Goal: Task Accomplishment & Management: Complete application form

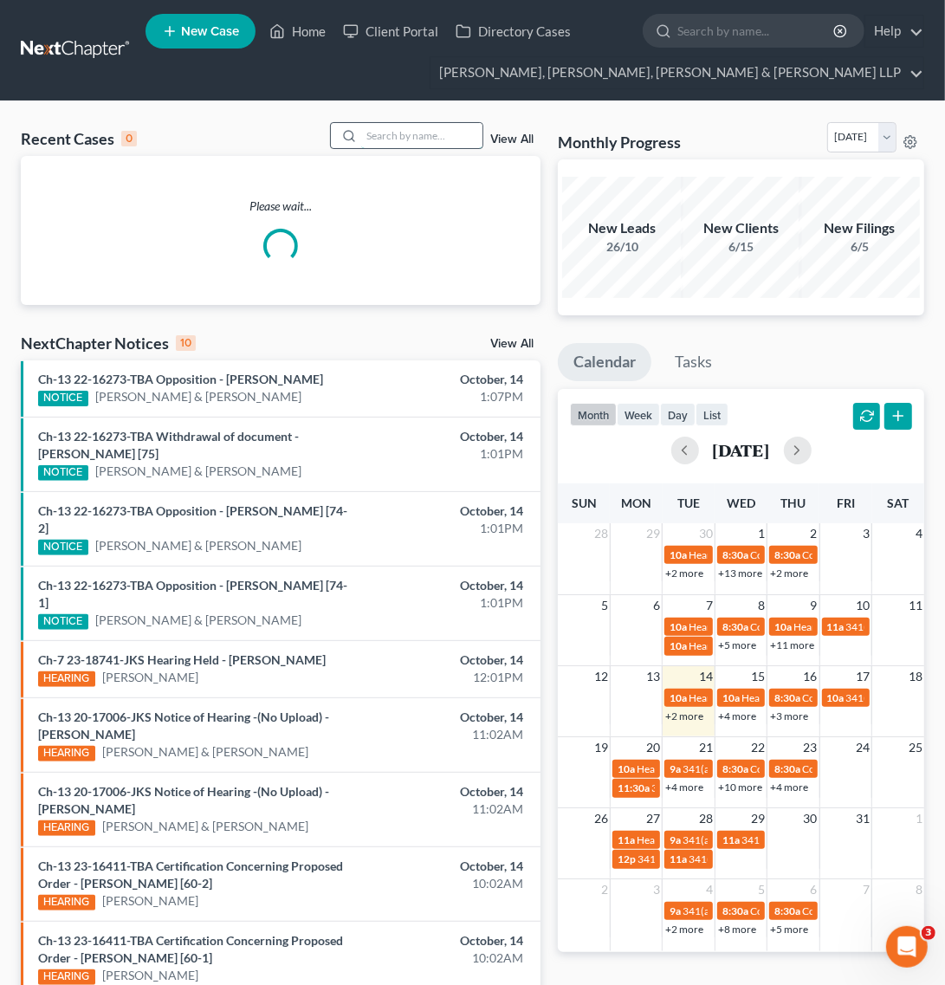
click at [411, 143] on input "search" at bounding box center [421, 135] width 121 height 25
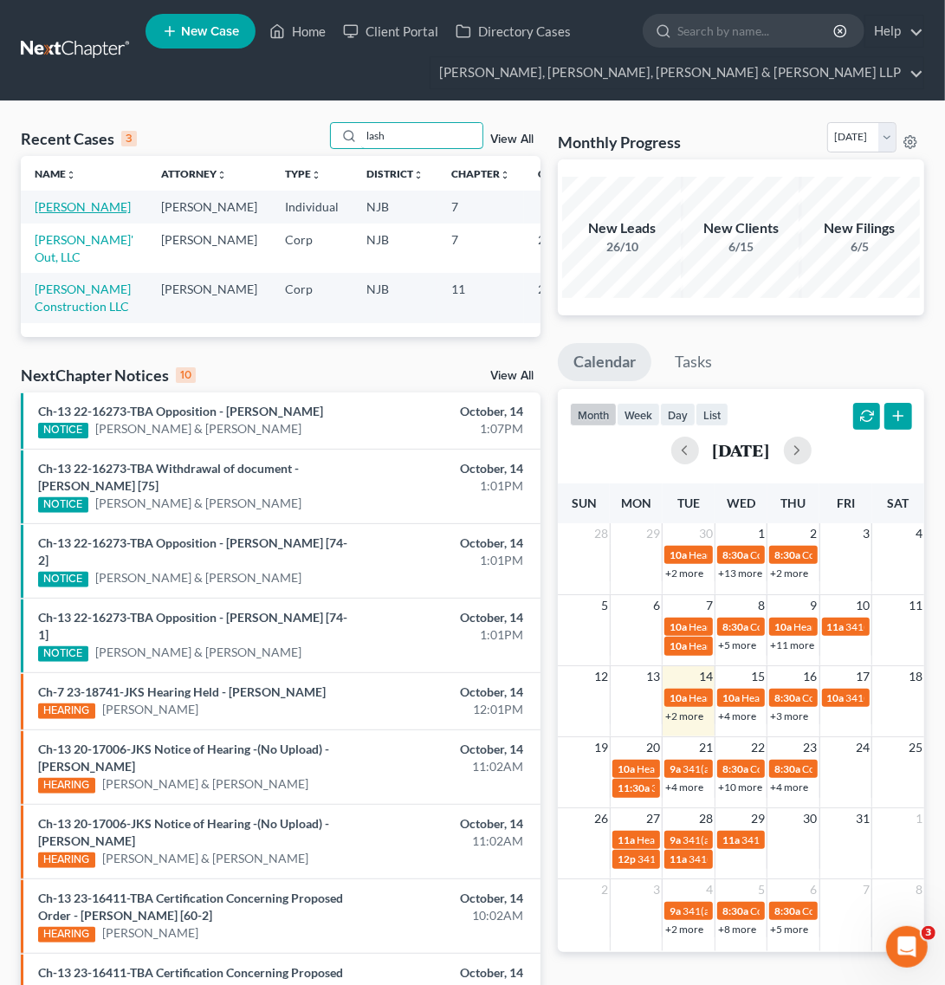
type input "lash"
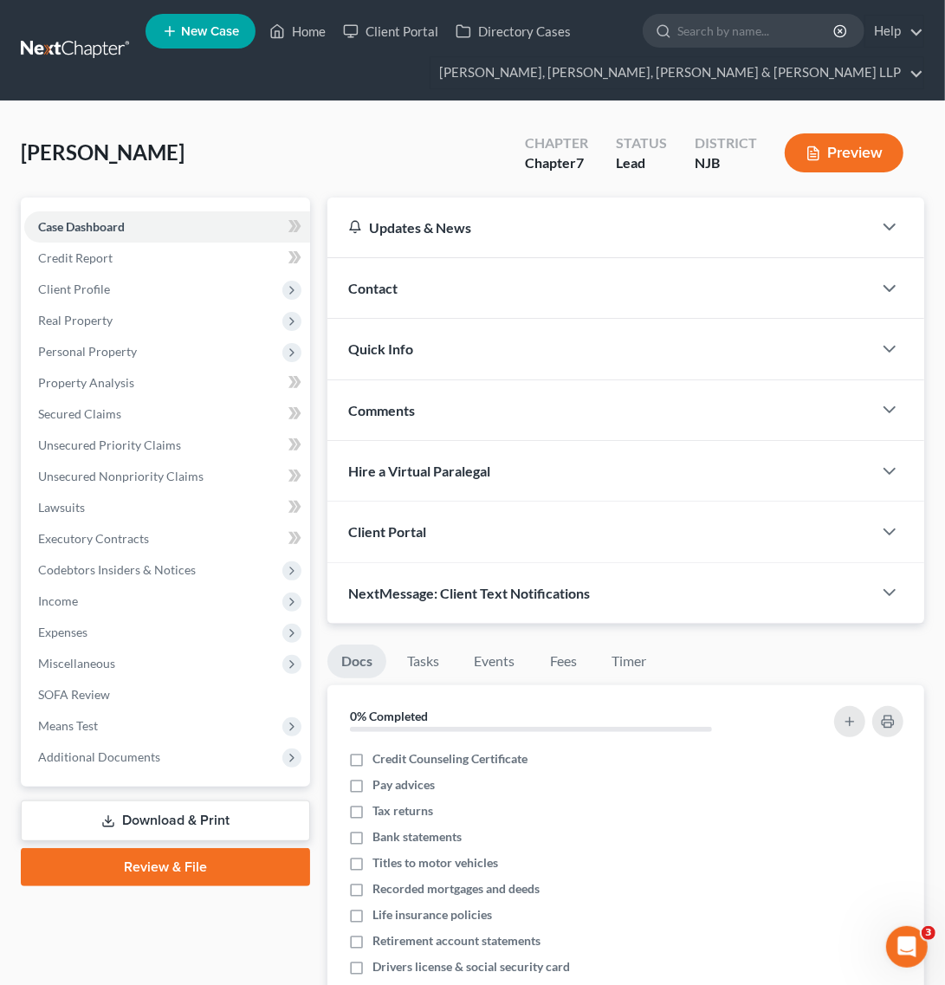
click at [491, 313] on div "Contact" at bounding box center [599, 288] width 545 height 60
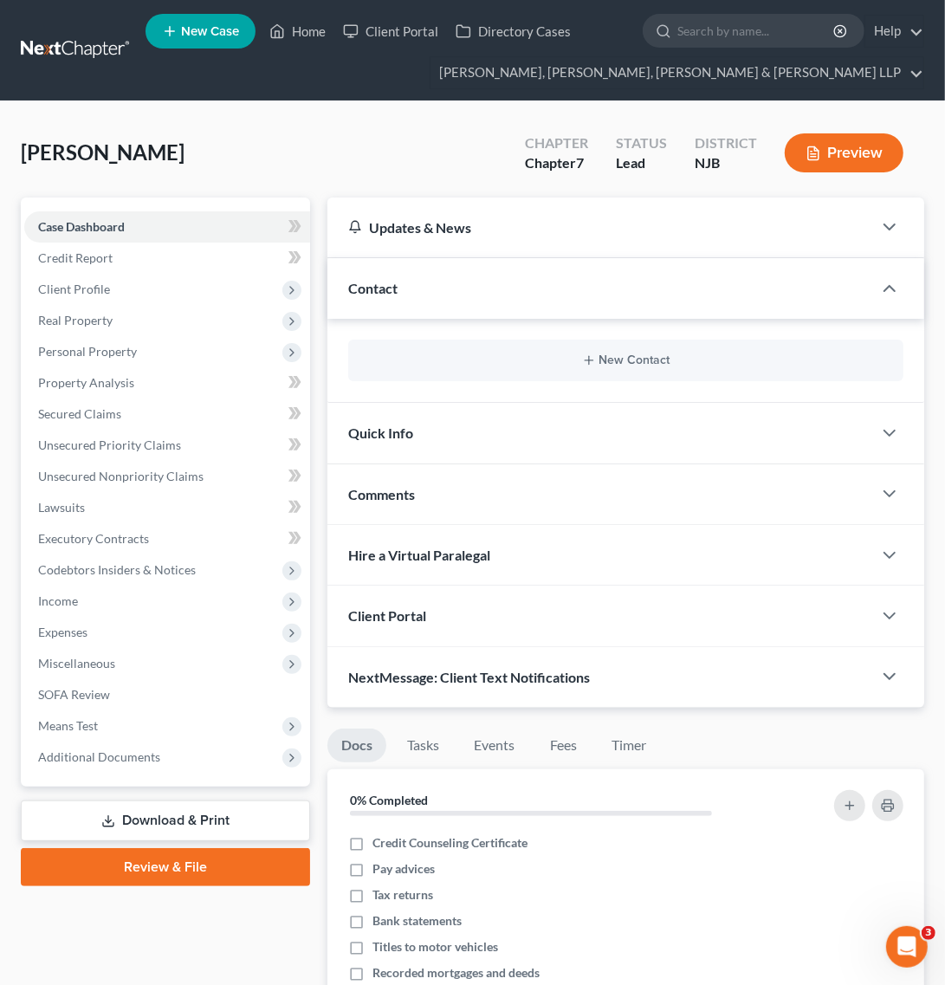
click at [491, 313] on div "Contact" at bounding box center [599, 288] width 545 height 60
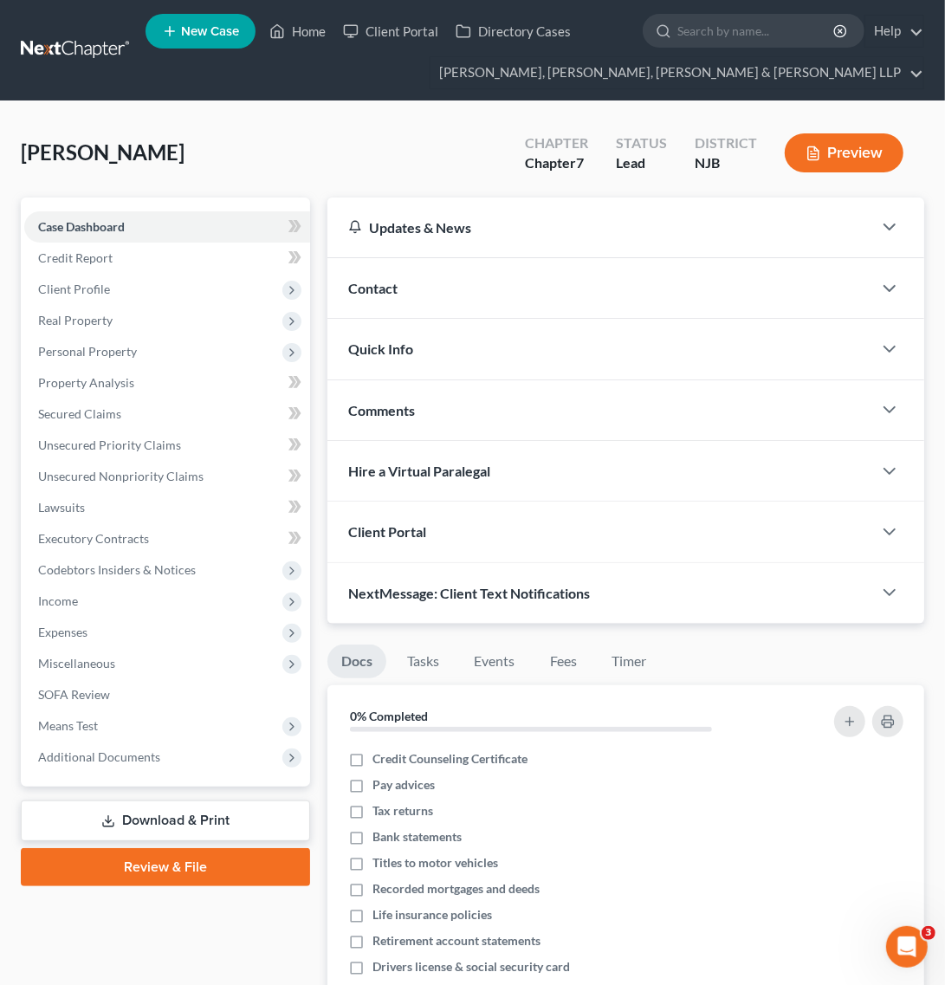
click at [534, 365] on div "Quick Info" at bounding box center [599, 349] width 545 height 60
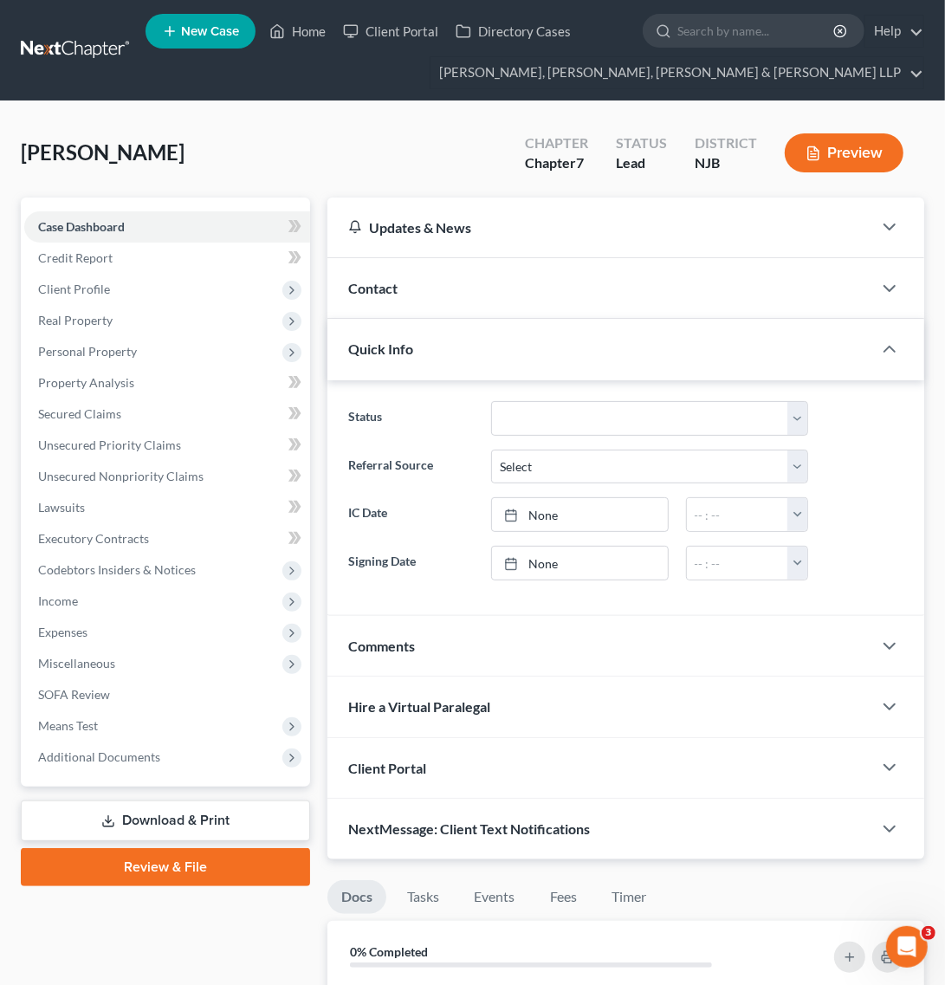
click at [534, 365] on div "Quick Info" at bounding box center [599, 349] width 545 height 60
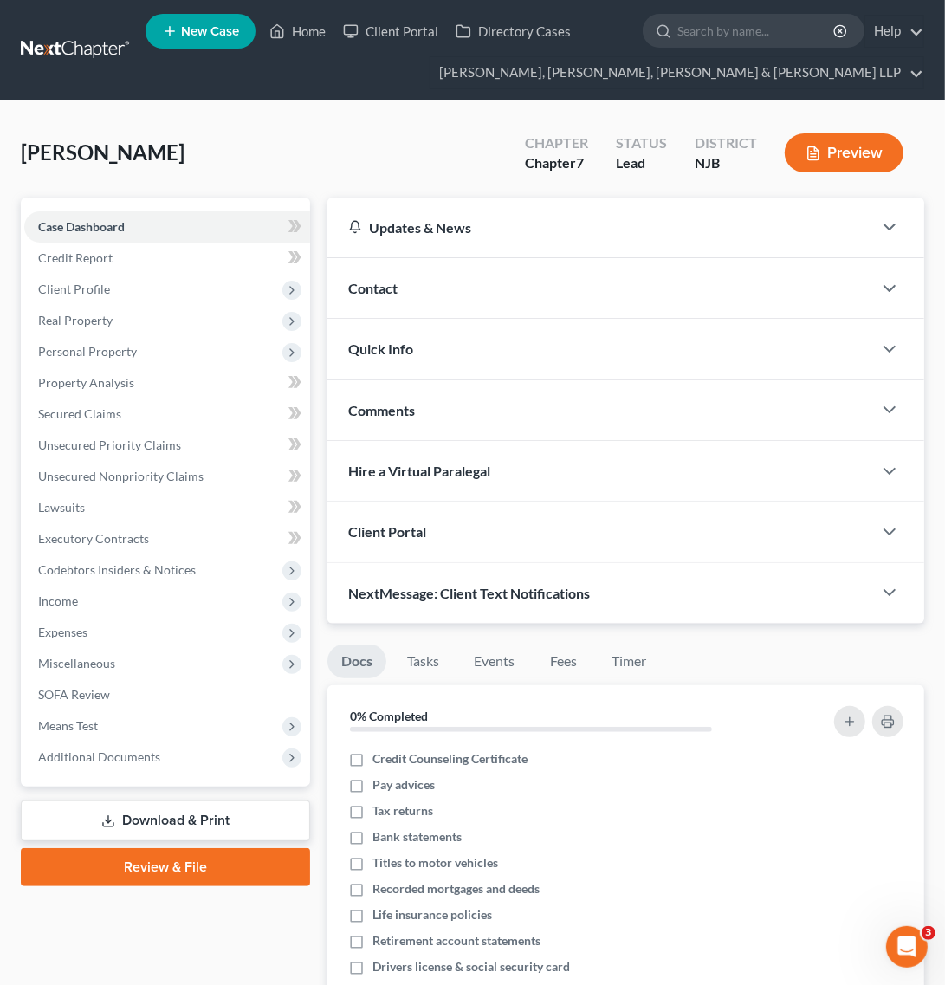
click at [543, 391] on div "Comments" at bounding box center [599, 410] width 545 height 60
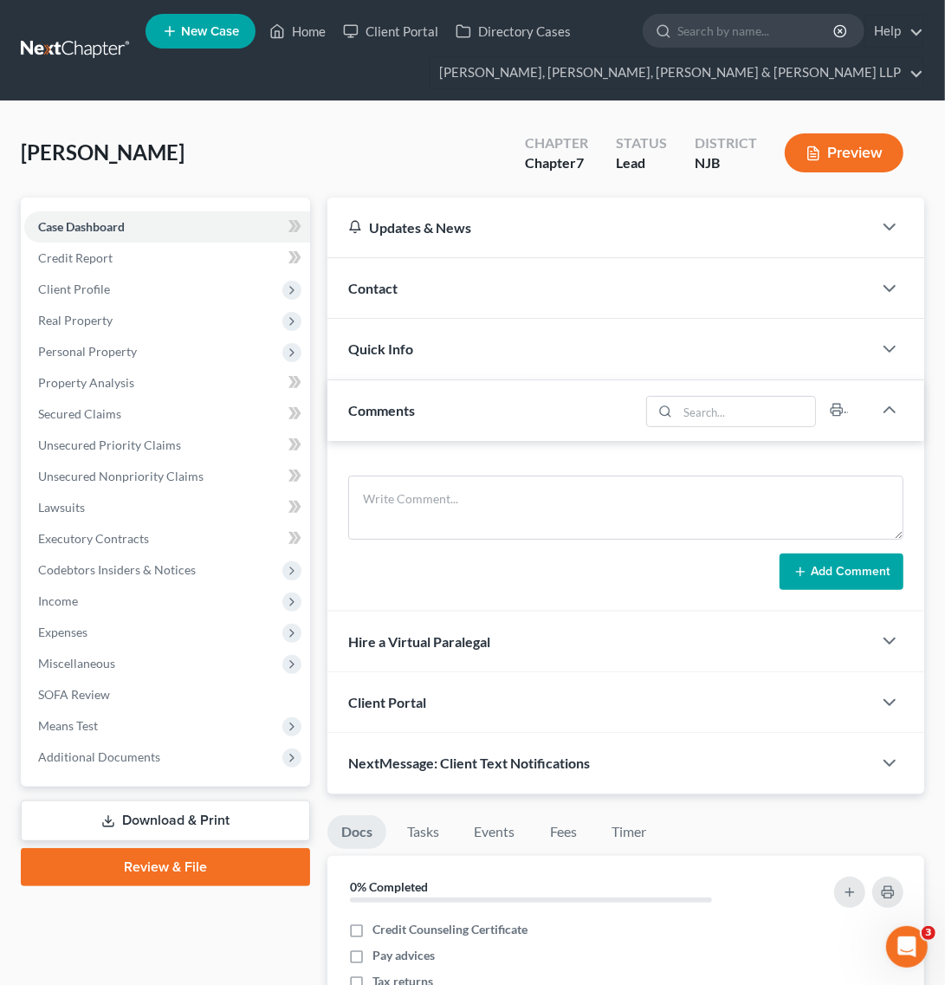
click at [543, 392] on div "Comments" at bounding box center [483, 410] width 312 height 60
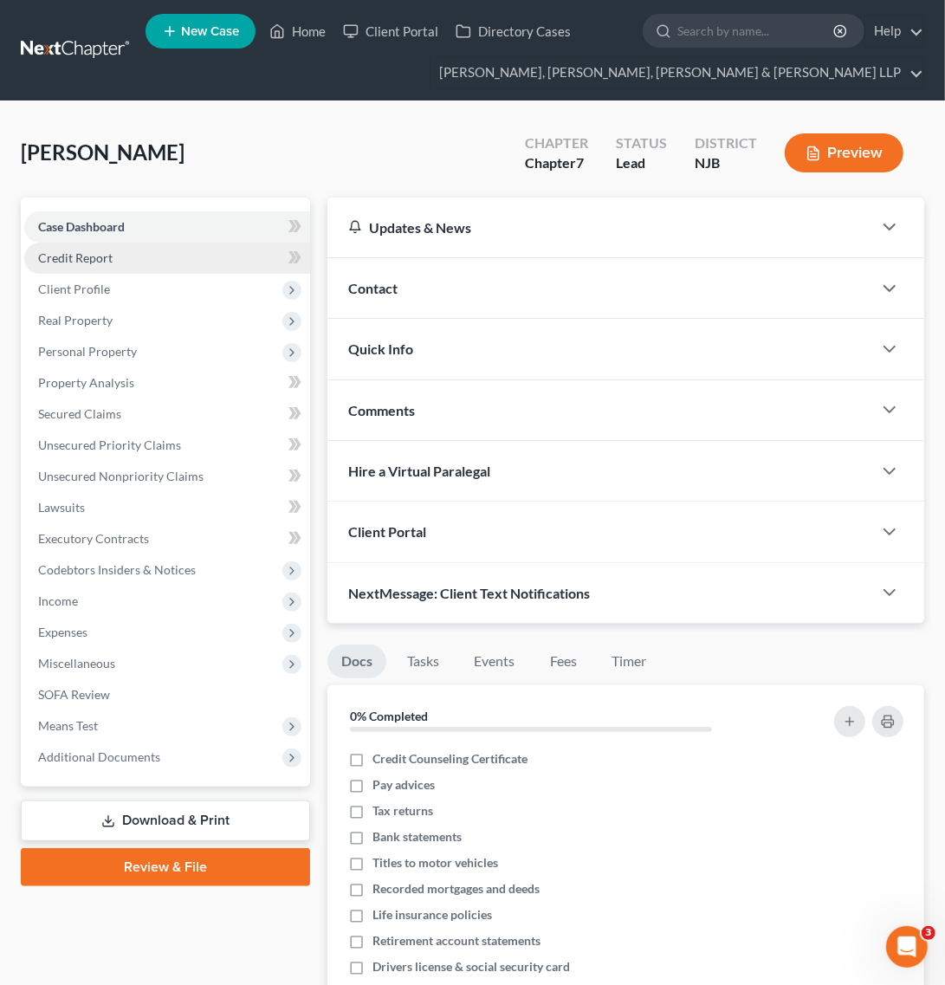
click at [179, 257] on link "Credit Report" at bounding box center [167, 257] width 286 height 31
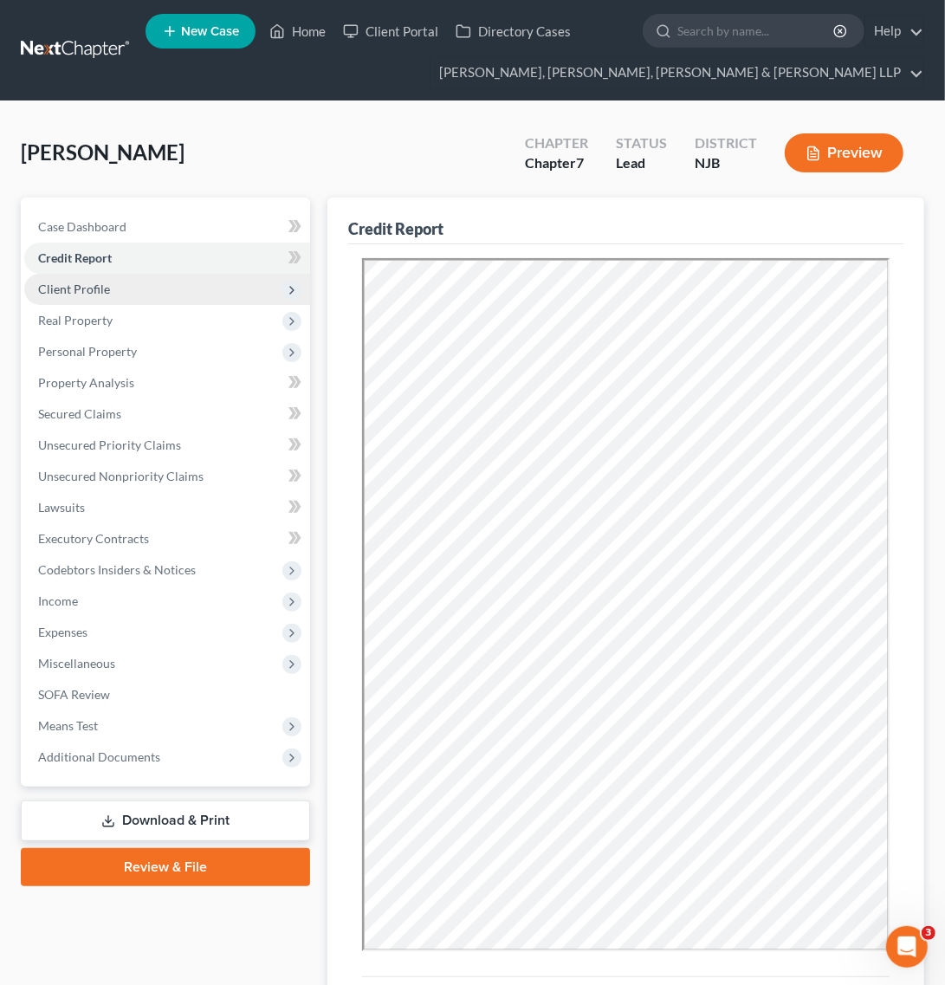
click at [179, 291] on span "Client Profile" at bounding box center [167, 289] width 286 height 31
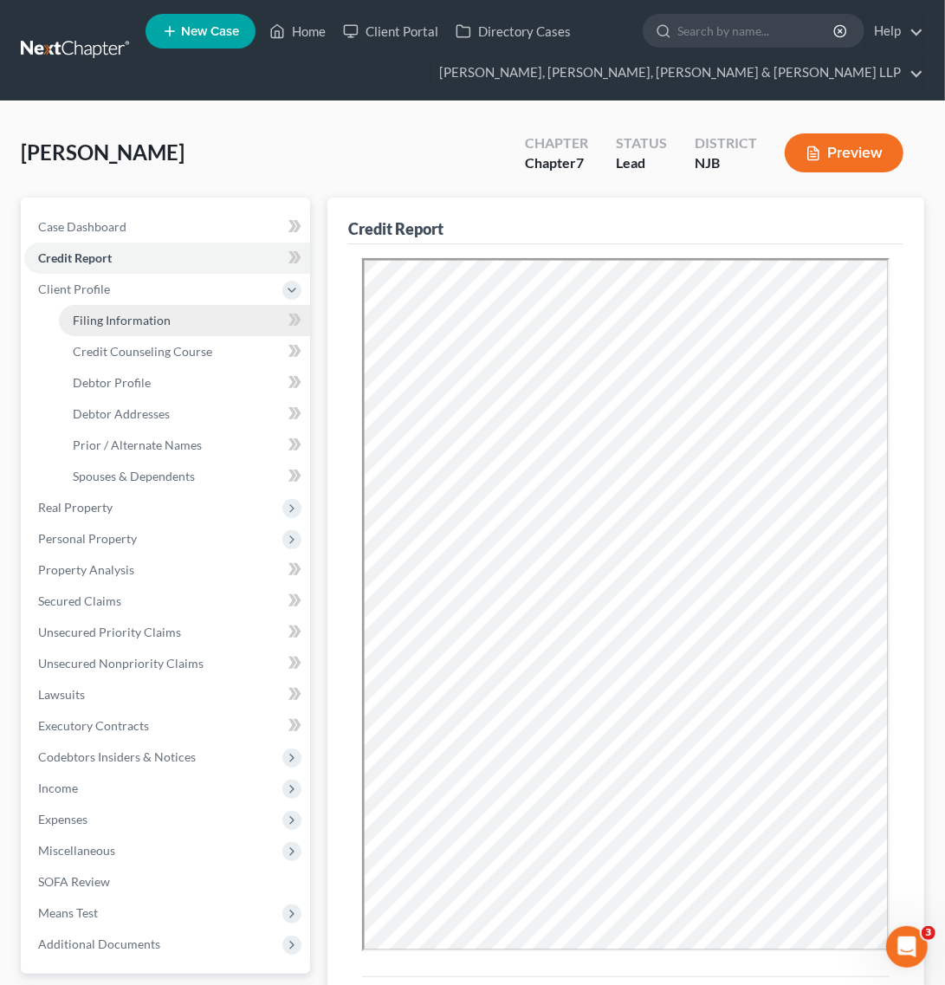
click at [179, 308] on link "Filing Information" at bounding box center [184, 320] width 251 height 31
select select "1"
select select "0"
select select "51"
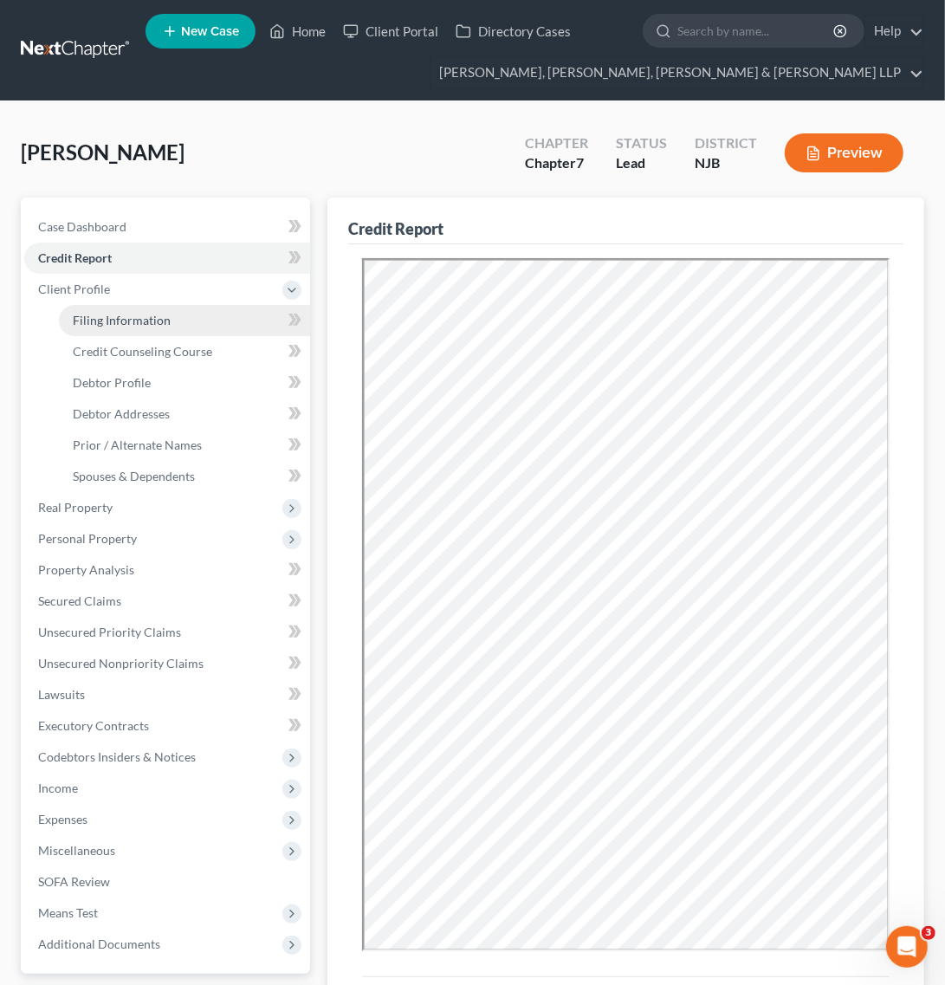
select select "0"
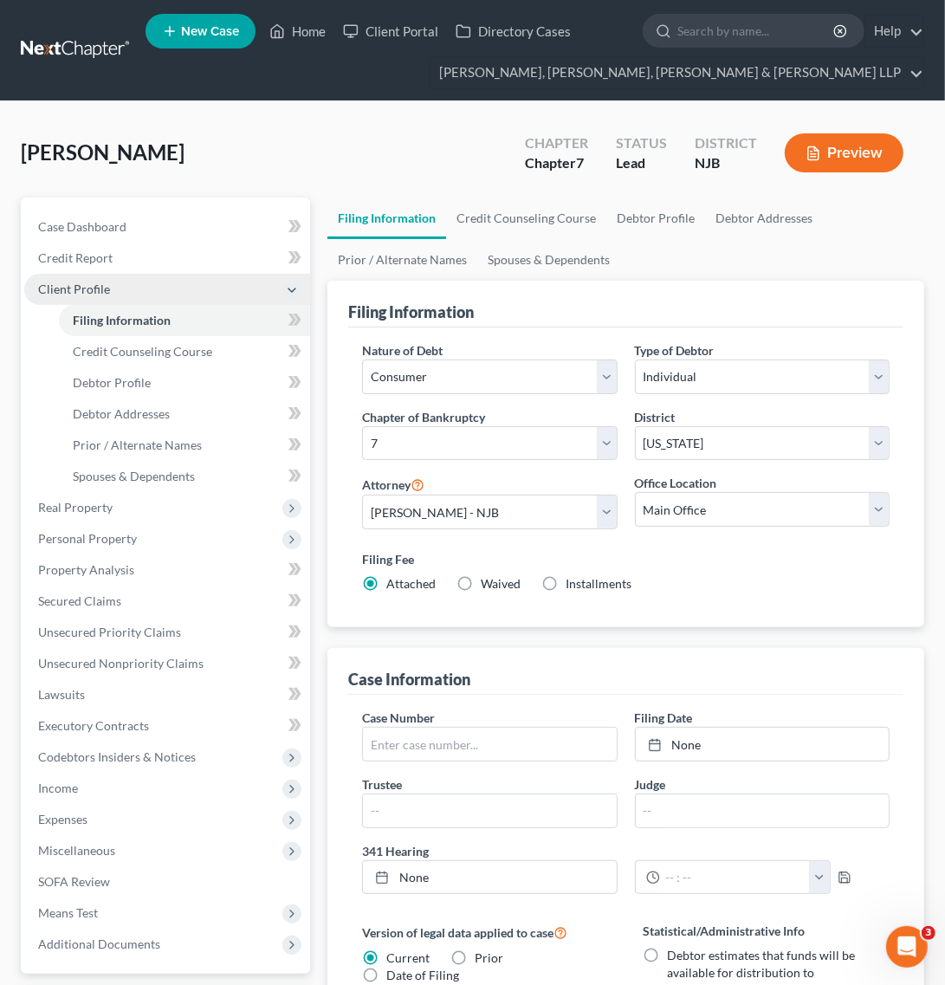
click at [179, 294] on span "Client Profile" at bounding box center [167, 289] width 286 height 31
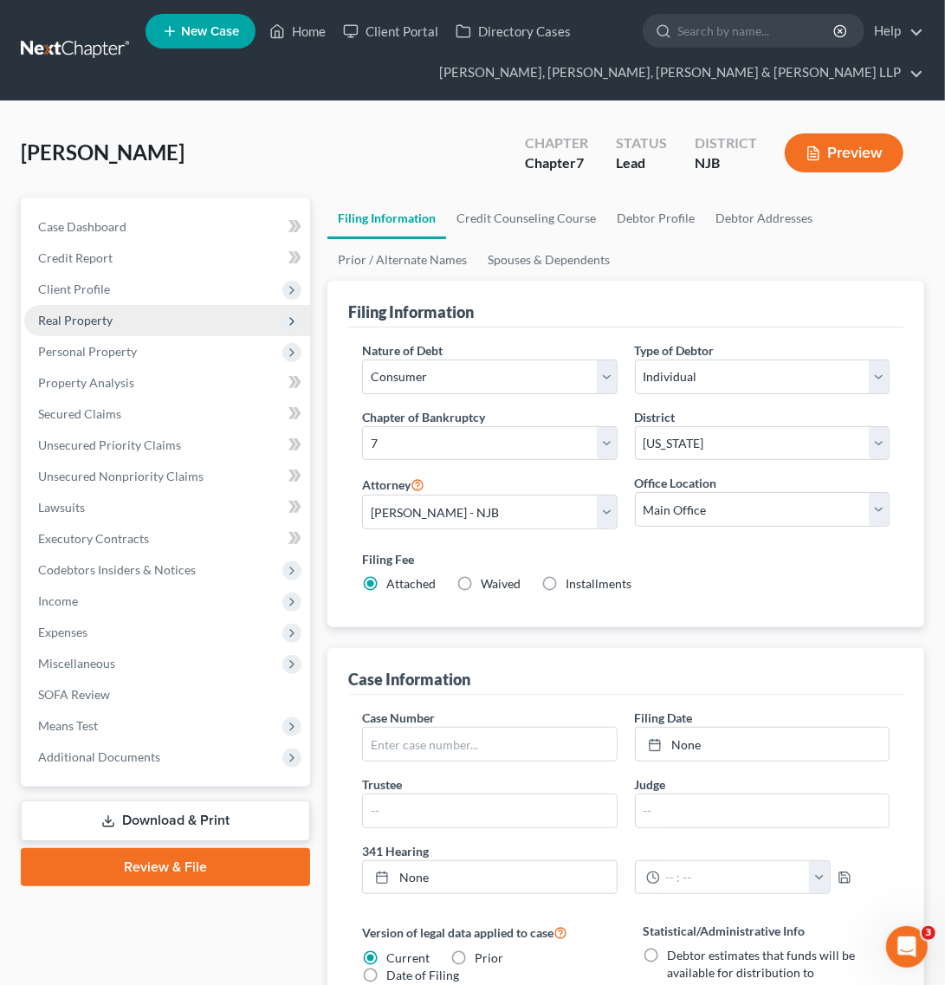
click at [179, 319] on span "Real Property" at bounding box center [167, 320] width 286 height 31
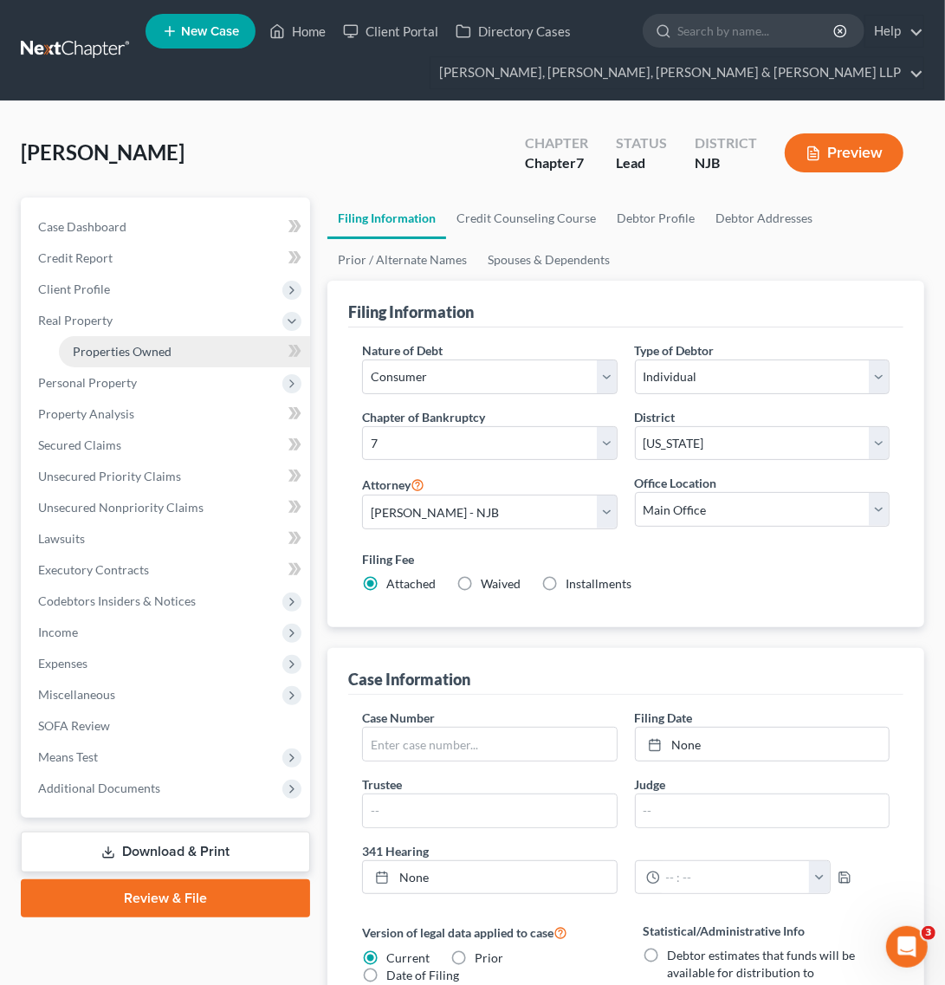
click at [175, 343] on link "Properties Owned" at bounding box center [184, 351] width 251 height 31
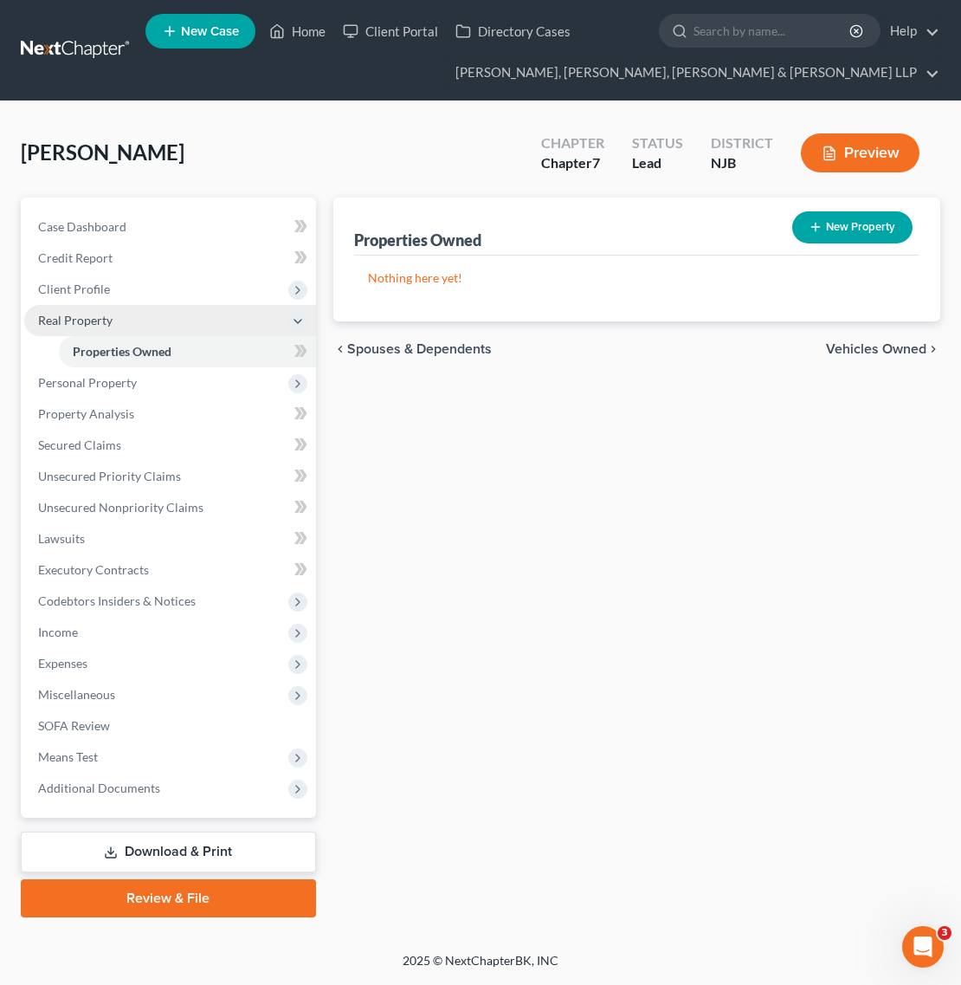
click at [203, 320] on span "Real Property" at bounding box center [170, 320] width 292 height 31
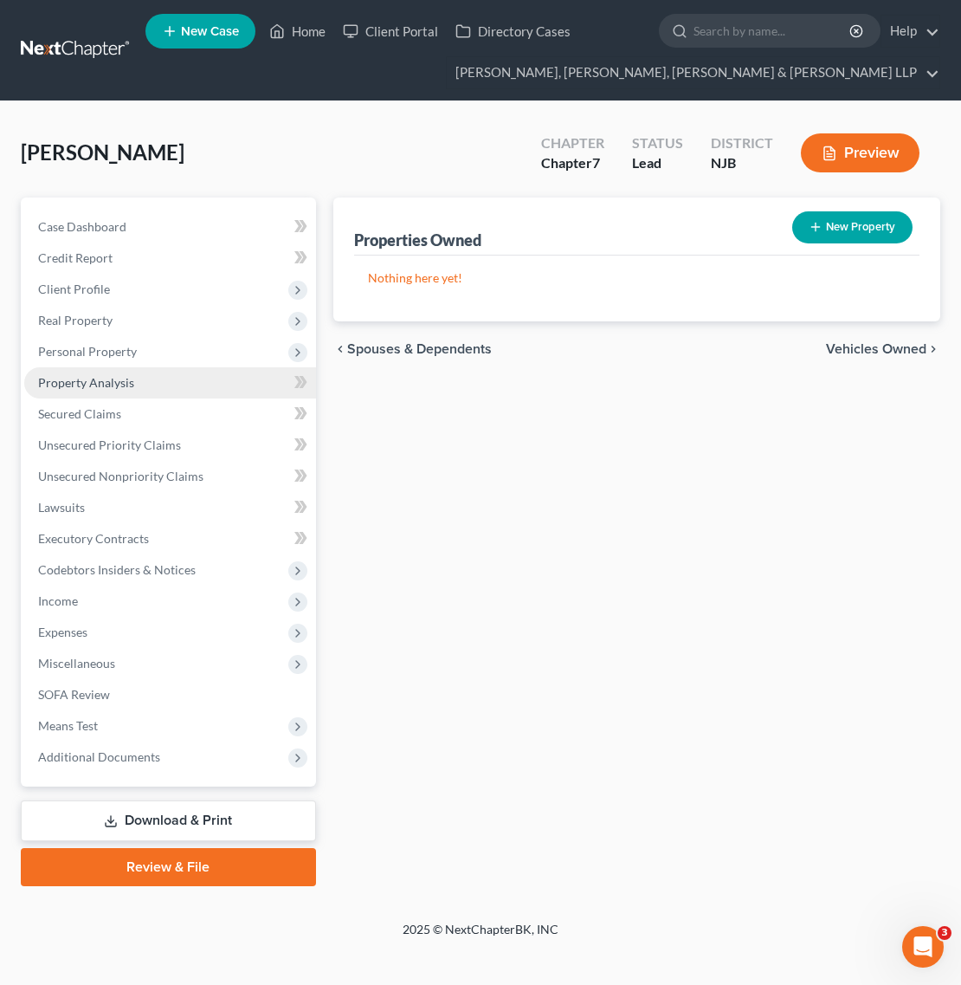
click at [182, 369] on link "Property Analysis" at bounding box center [170, 382] width 292 height 31
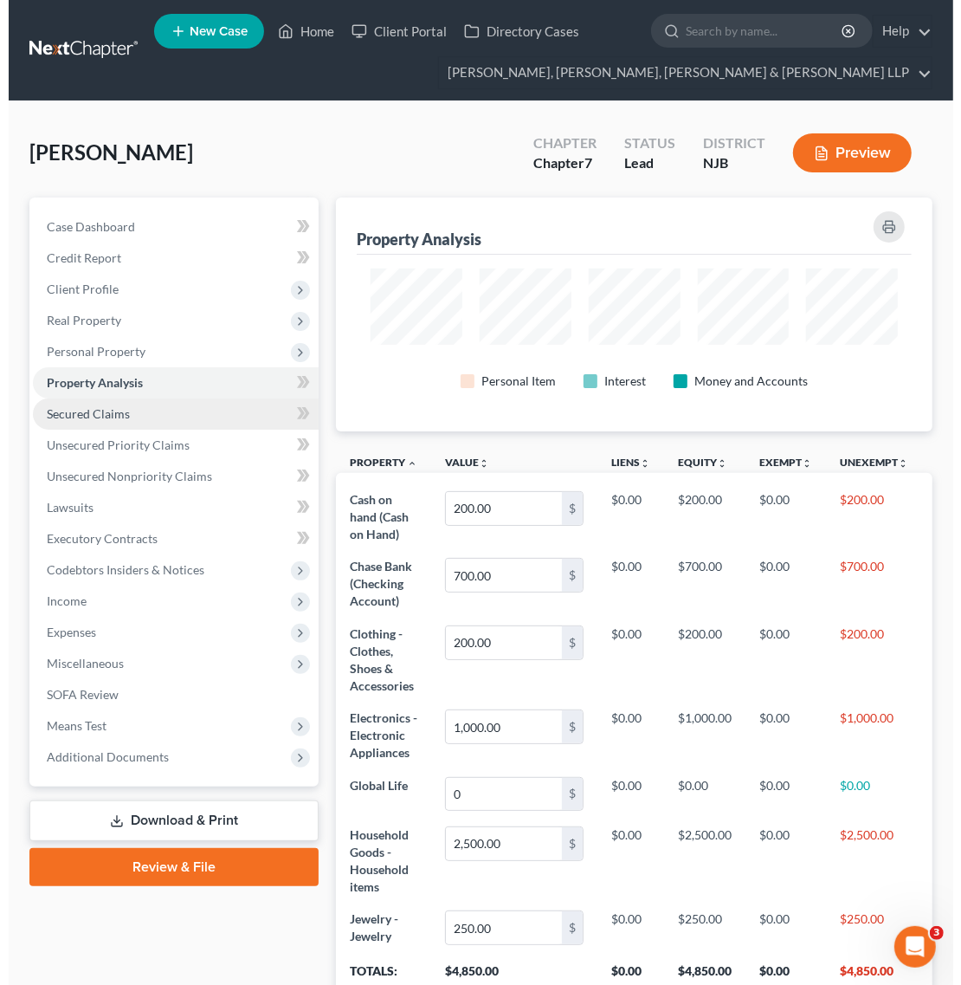
scroll to position [234, 596]
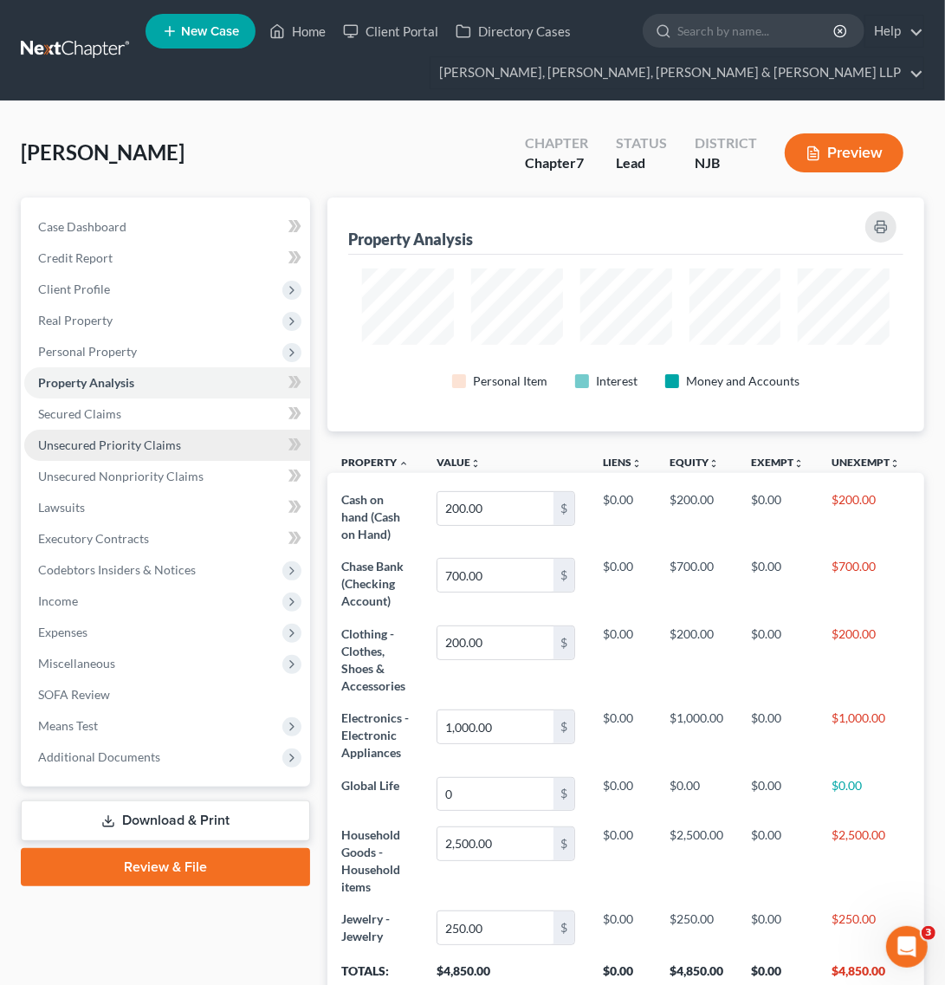
click at [196, 453] on link "Unsecured Priority Claims" at bounding box center [167, 445] width 286 height 31
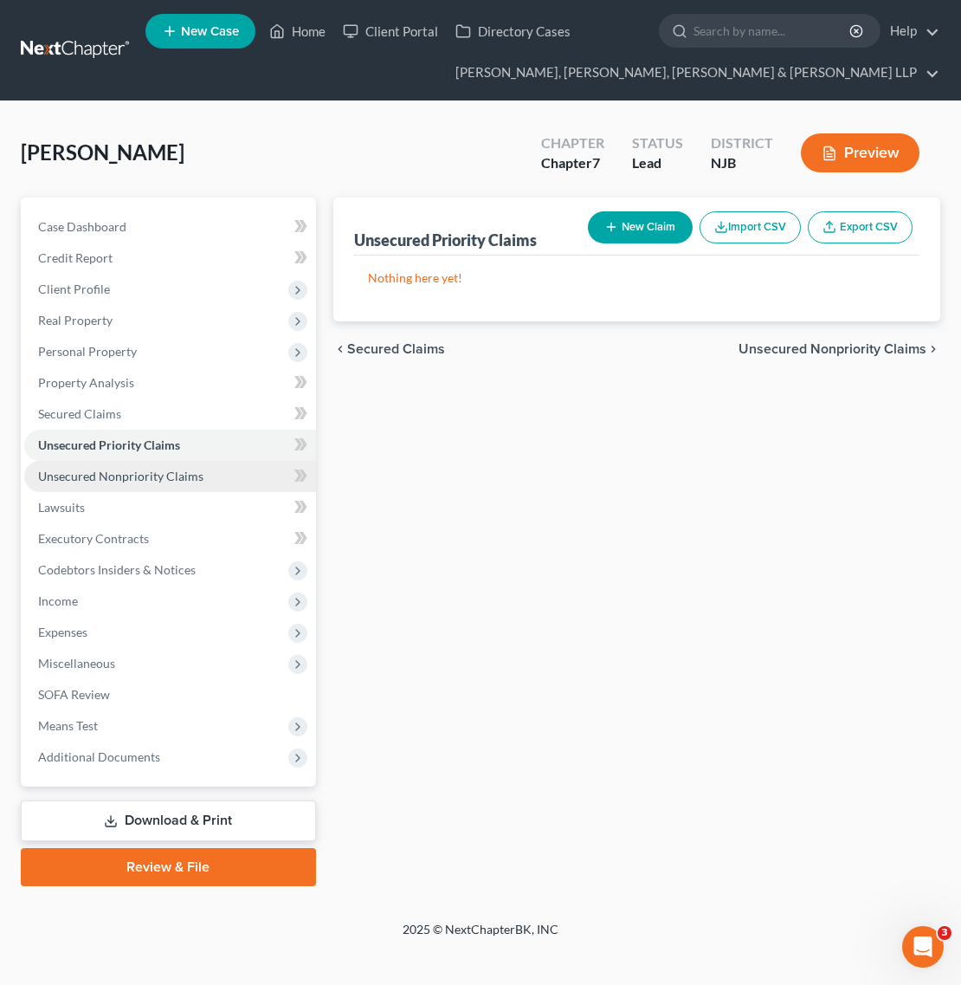
click at [208, 485] on link "Unsecured Nonpriority Claims" at bounding box center [170, 476] width 292 height 31
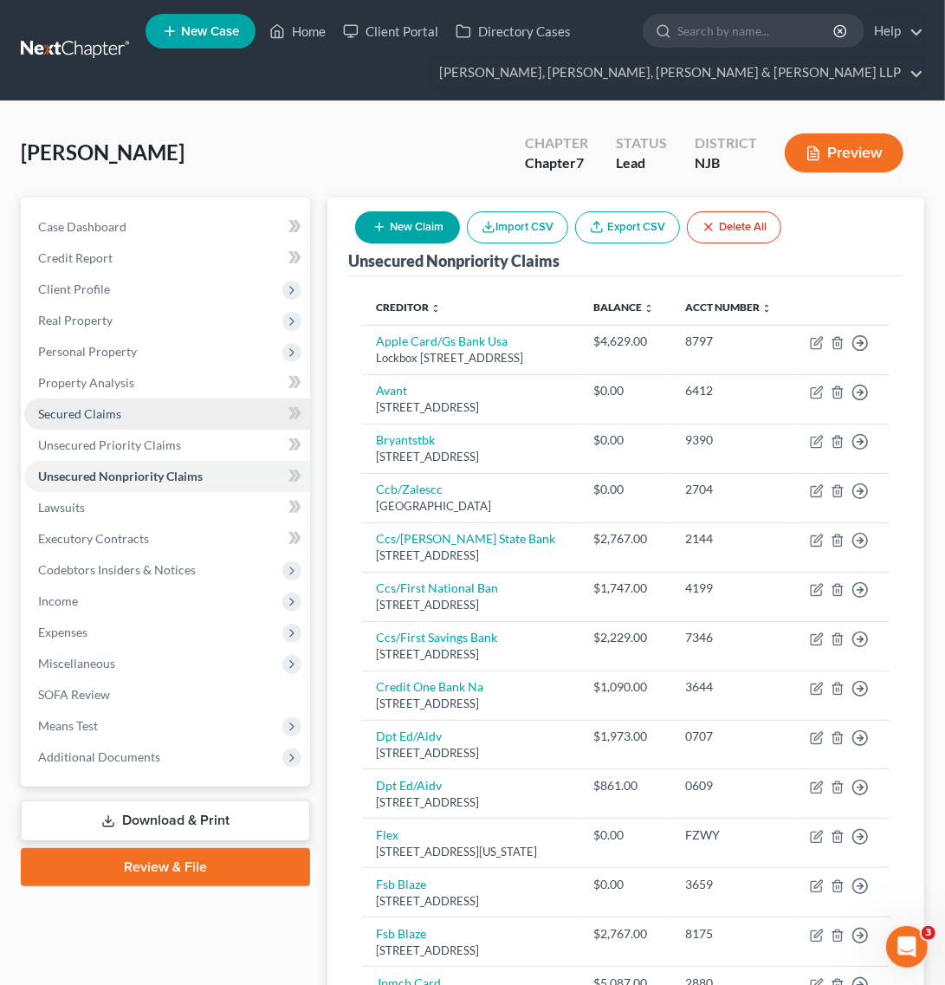
click at [203, 420] on link "Secured Claims" at bounding box center [167, 413] width 286 height 31
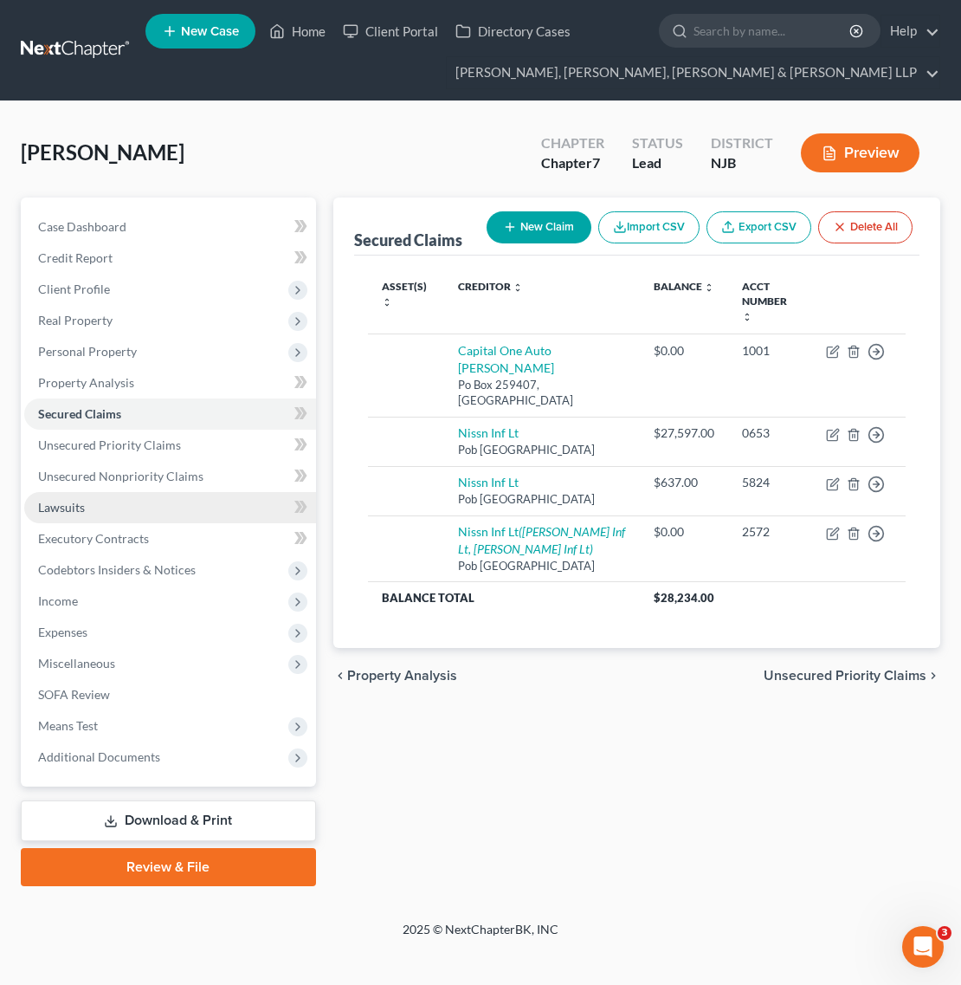
click at [221, 518] on link "Lawsuits" at bounding box center [170, 507] width 292 height 31
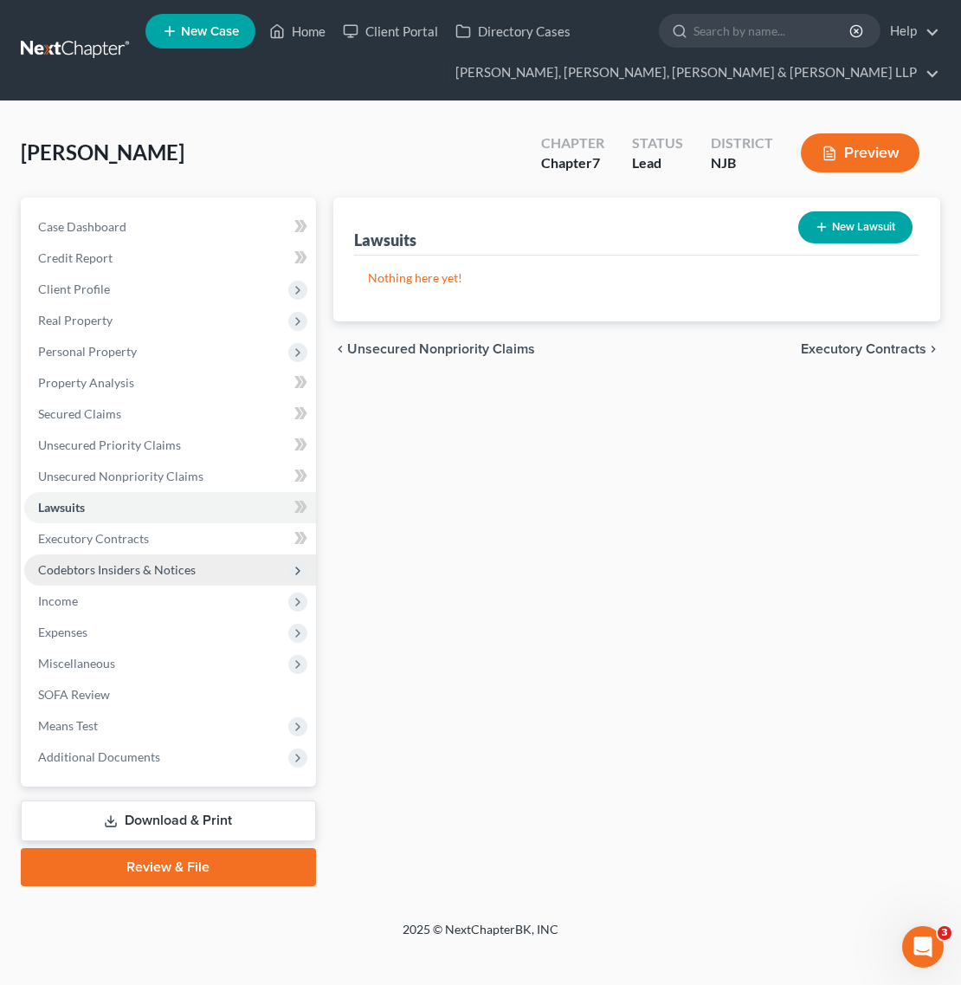
click at [219, 567] on span "Codebtors Insiders & Notices" at bounding box center [170, 569] width 292 height 31
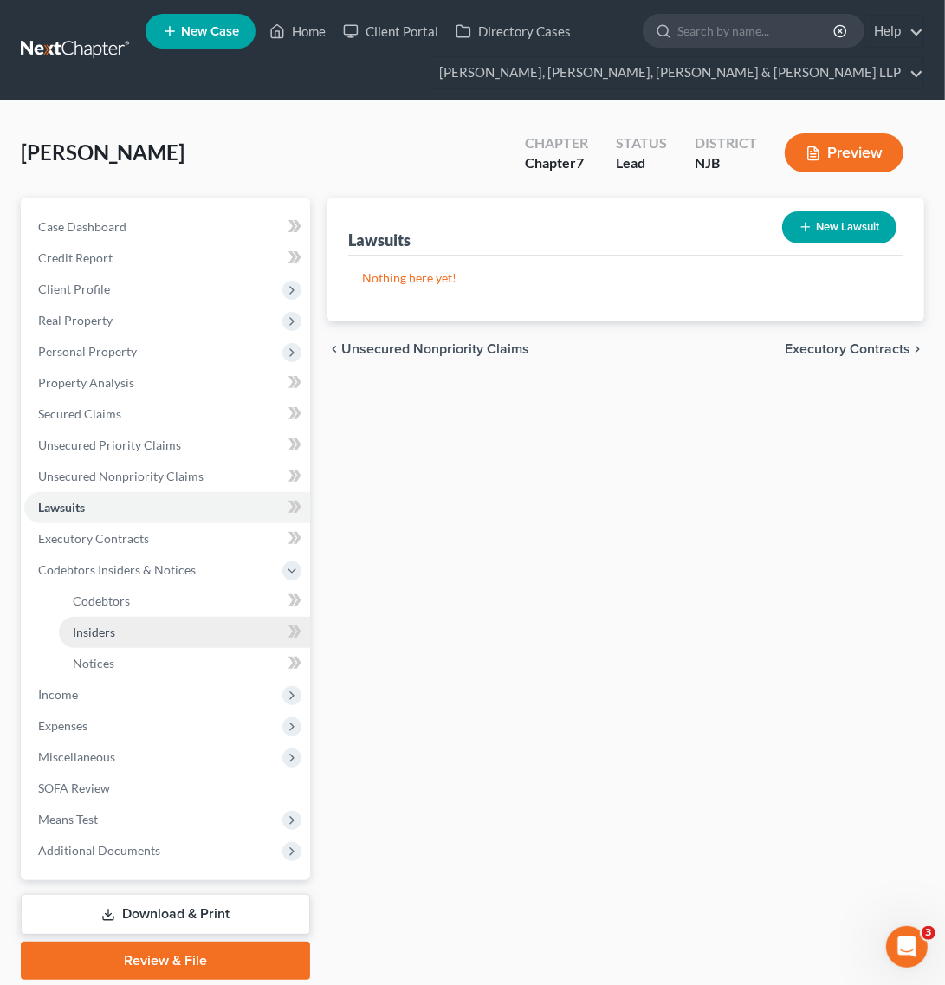
click at [200, 617] on link "Insiders" at bounding box center [184, 632] width 251 height 31
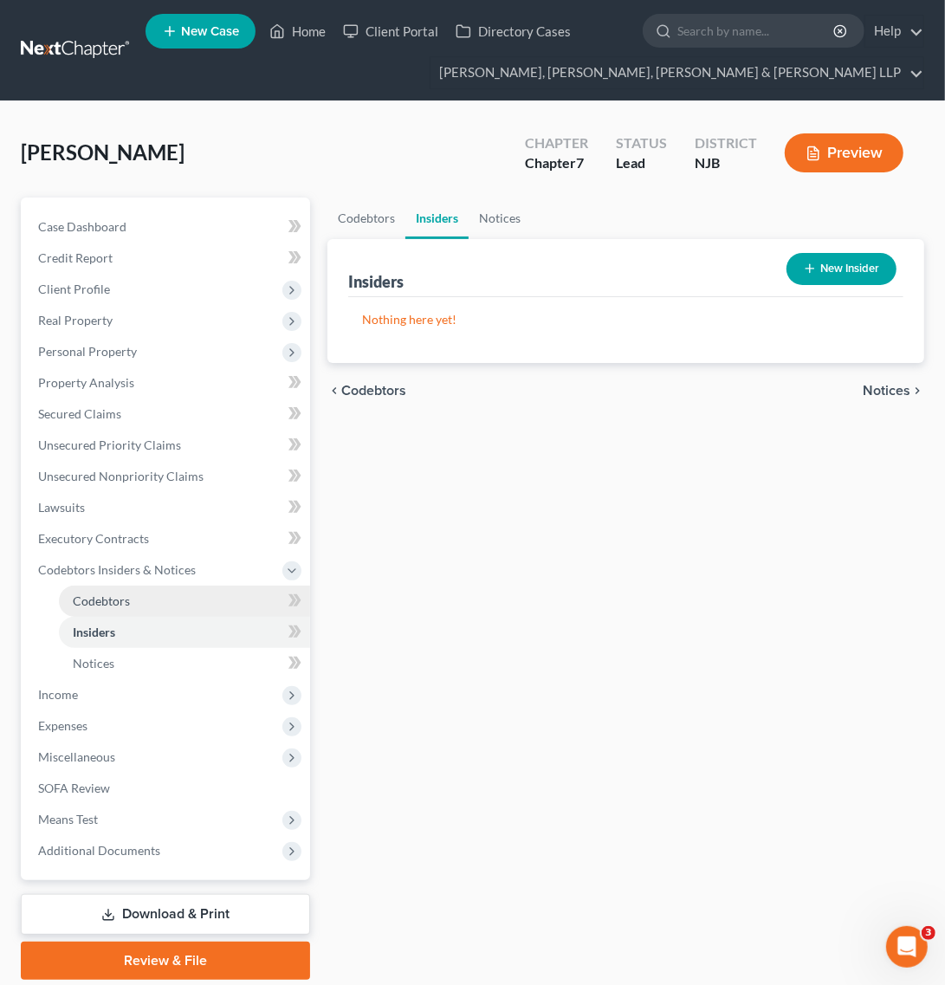
click at [199, 598] on link "Codebtors" at bounding box center [184, 600] width 251 height 31
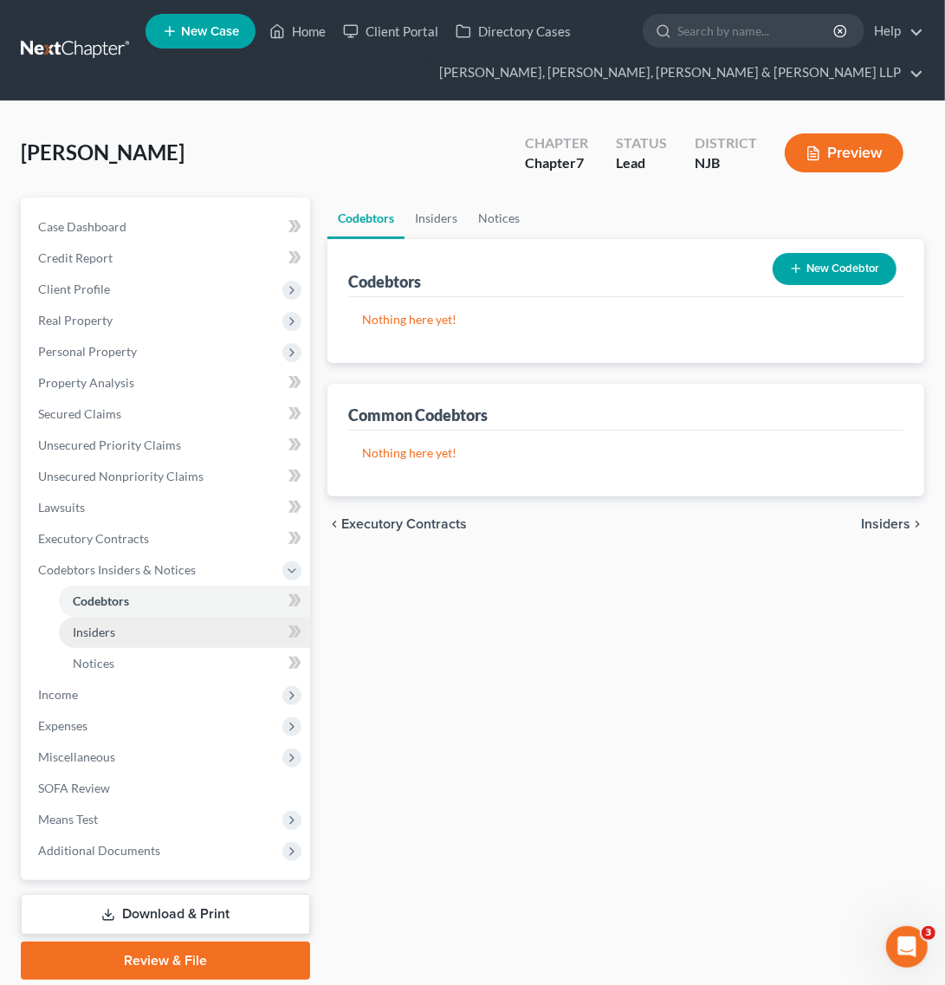
click at [201, 637] on link "Insiders" at bounding box center [184, 632] width 251 height 31
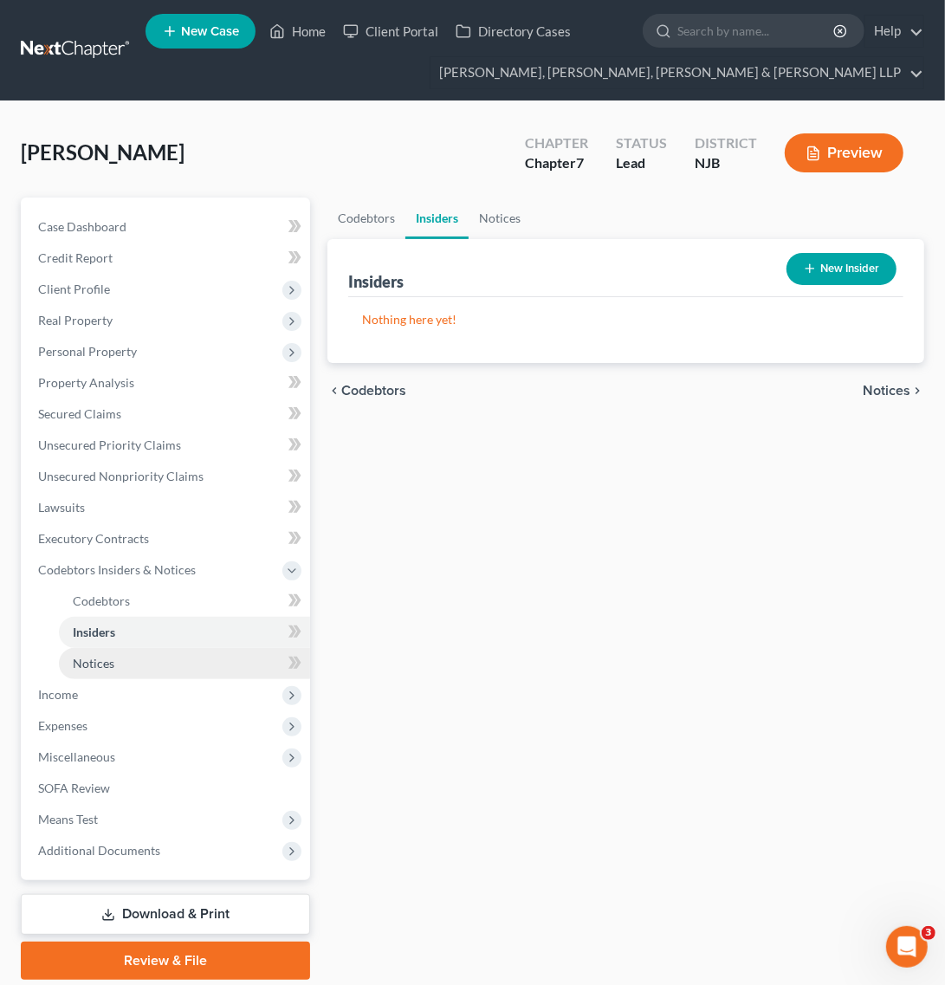
click at [201, 654] on link "Notices" at bounding box center [184, 663] width 251 height 31
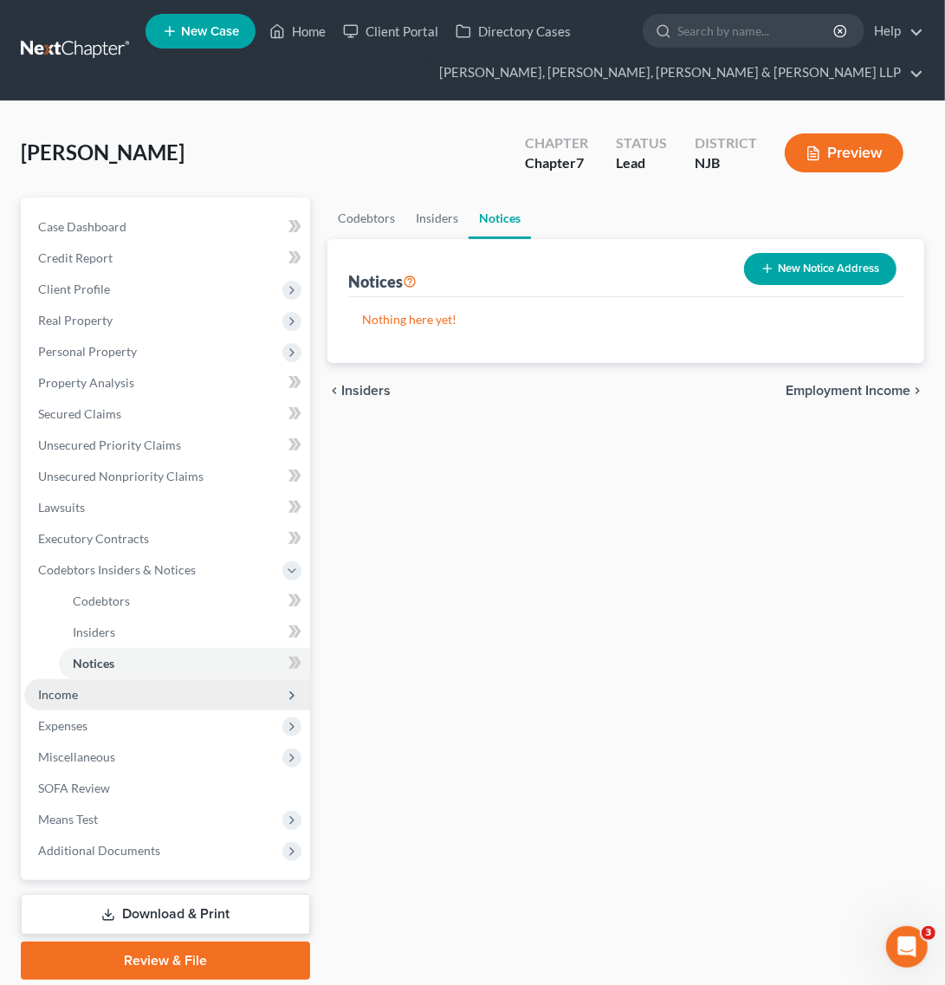
click at [196, 707] on span "Income" at bounding box center [167, 694] width 286 height 31
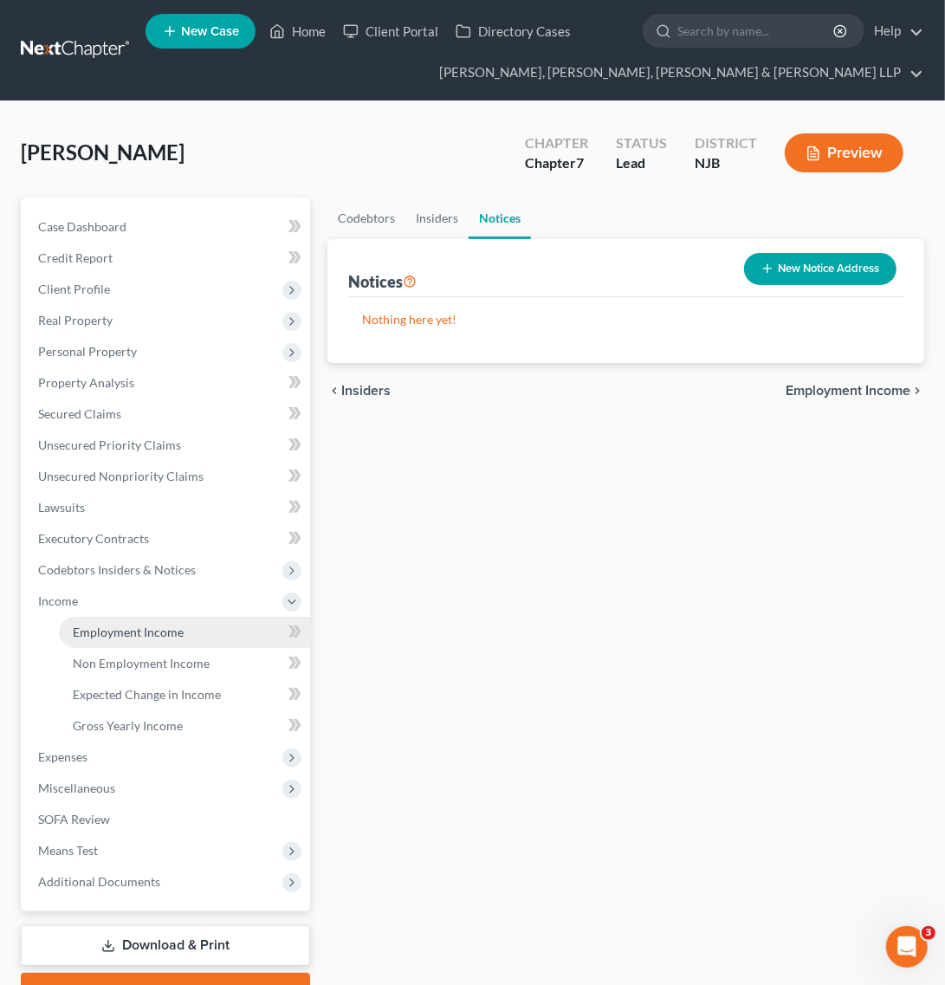
click at [180, 639] on link "Employment Income" at bounding box center [184, 632] width 251 height 31
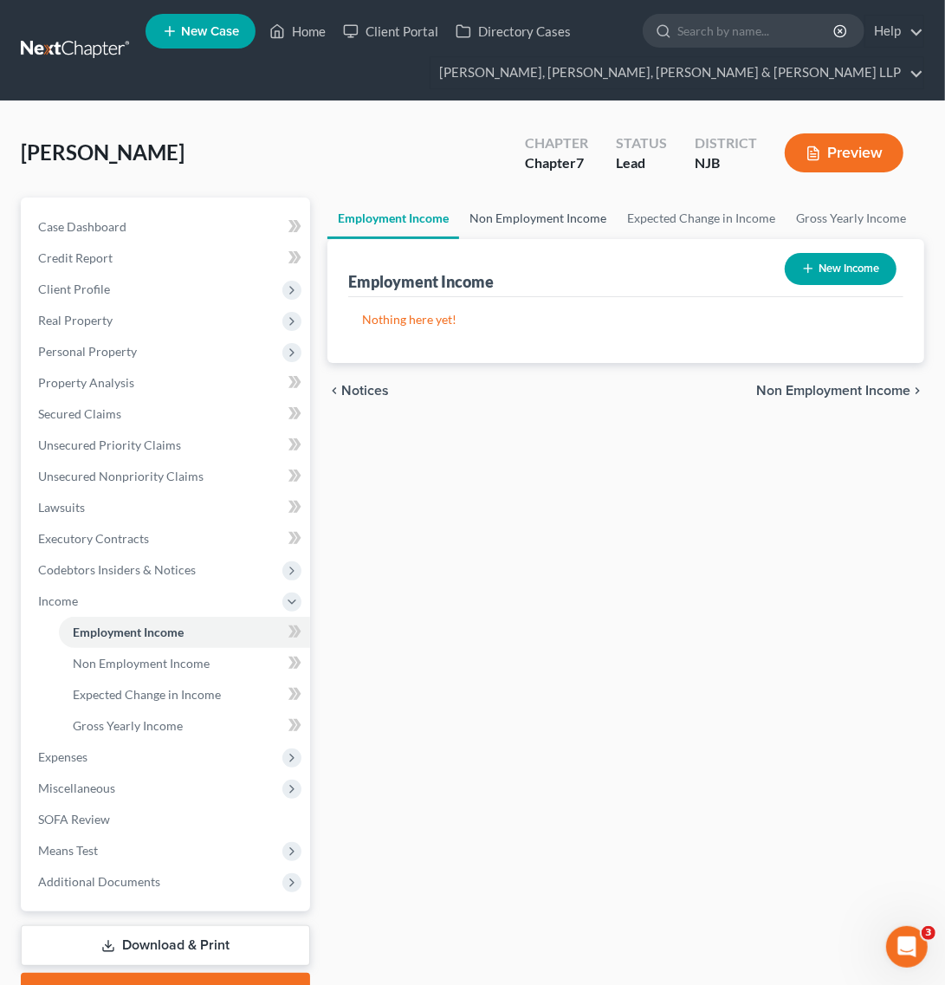
click at [542, 235] on link "Non Employment Income" at bounding box center [538, 218] width 158 height 42
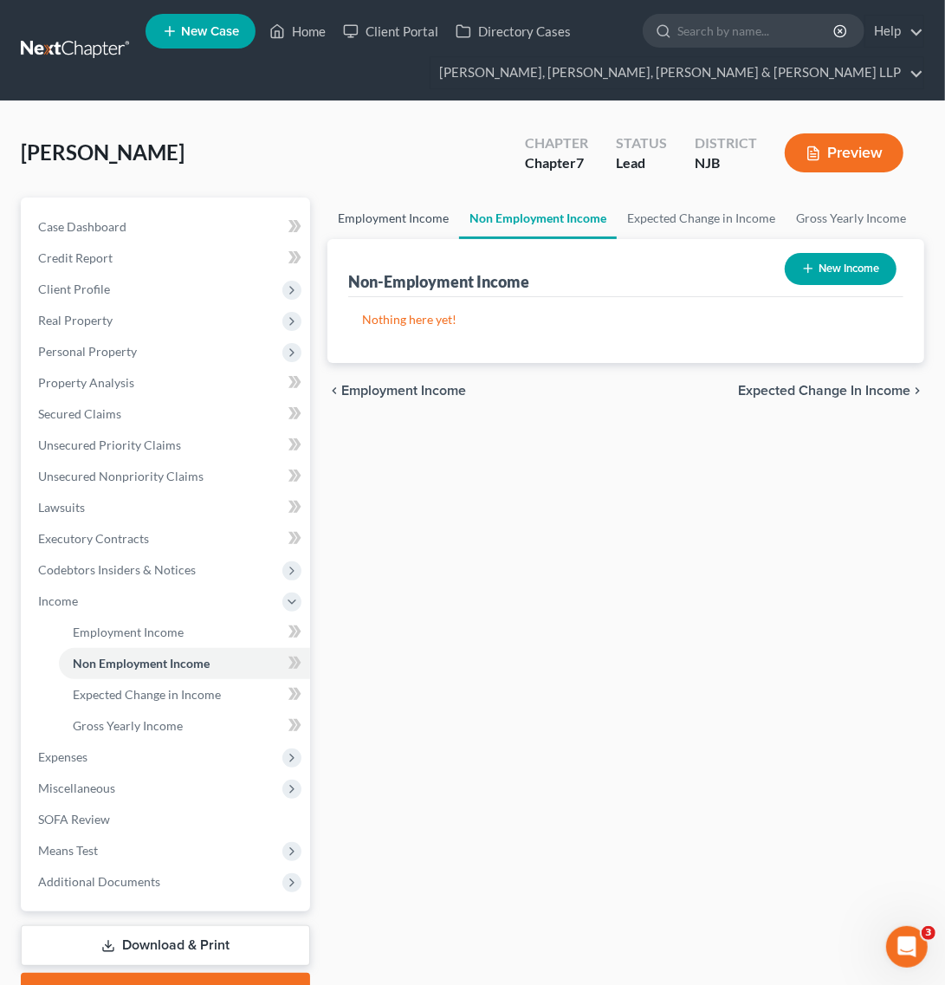
click at [443, 228] on link "Employment Income" at bounding box center [393, 218] width 132 height 42
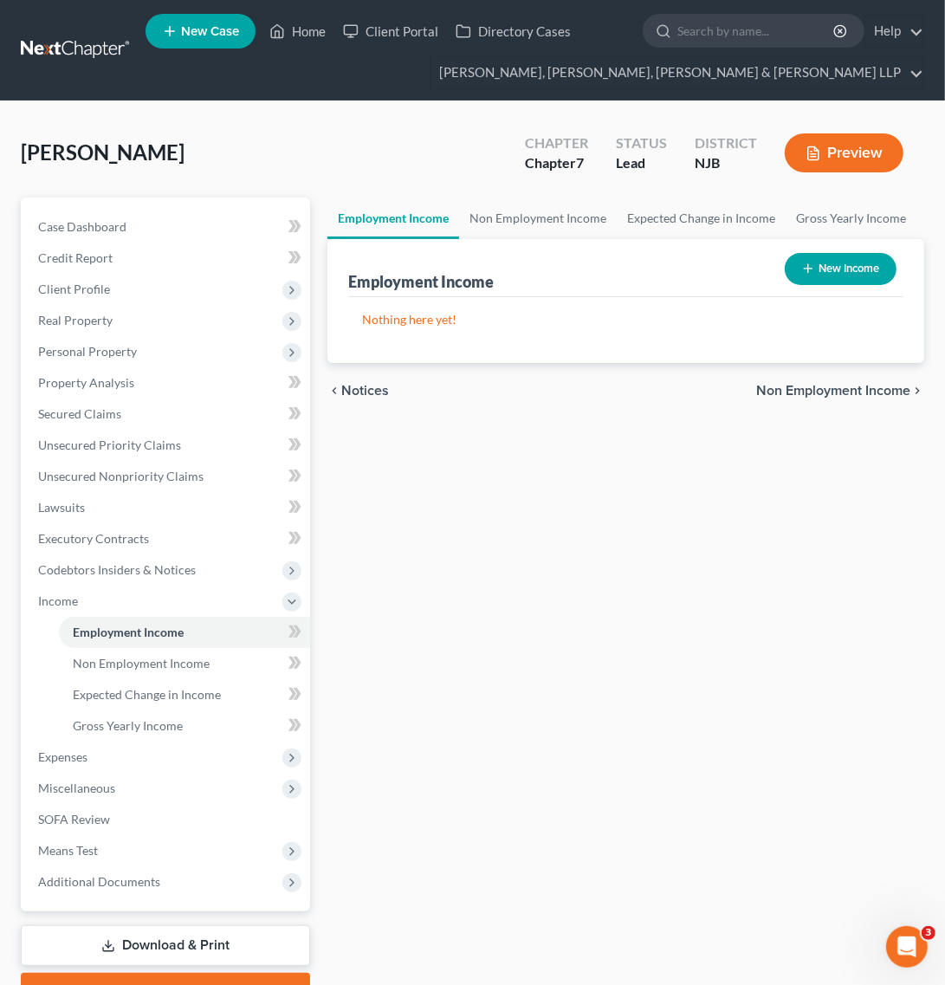
click at [792, 275] on button "New Income" at bounding box center [841, 269] width 112 height 32
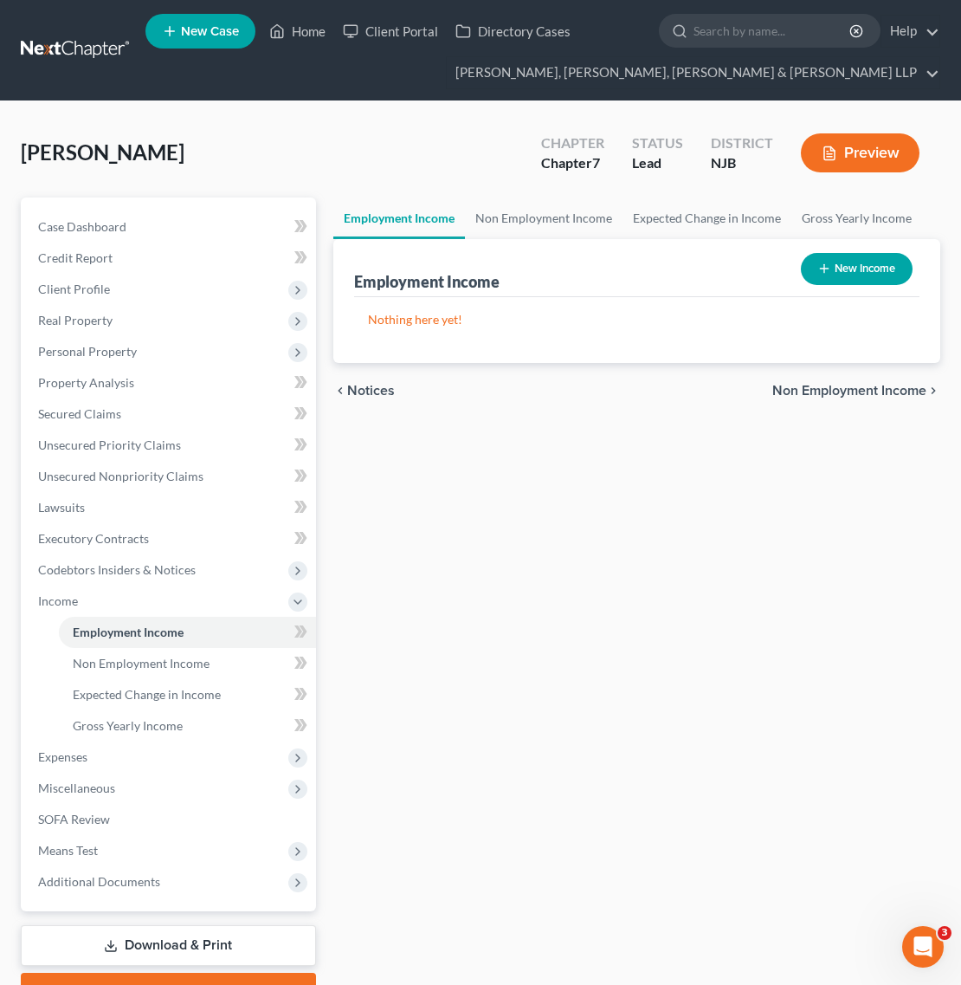
select select "0"
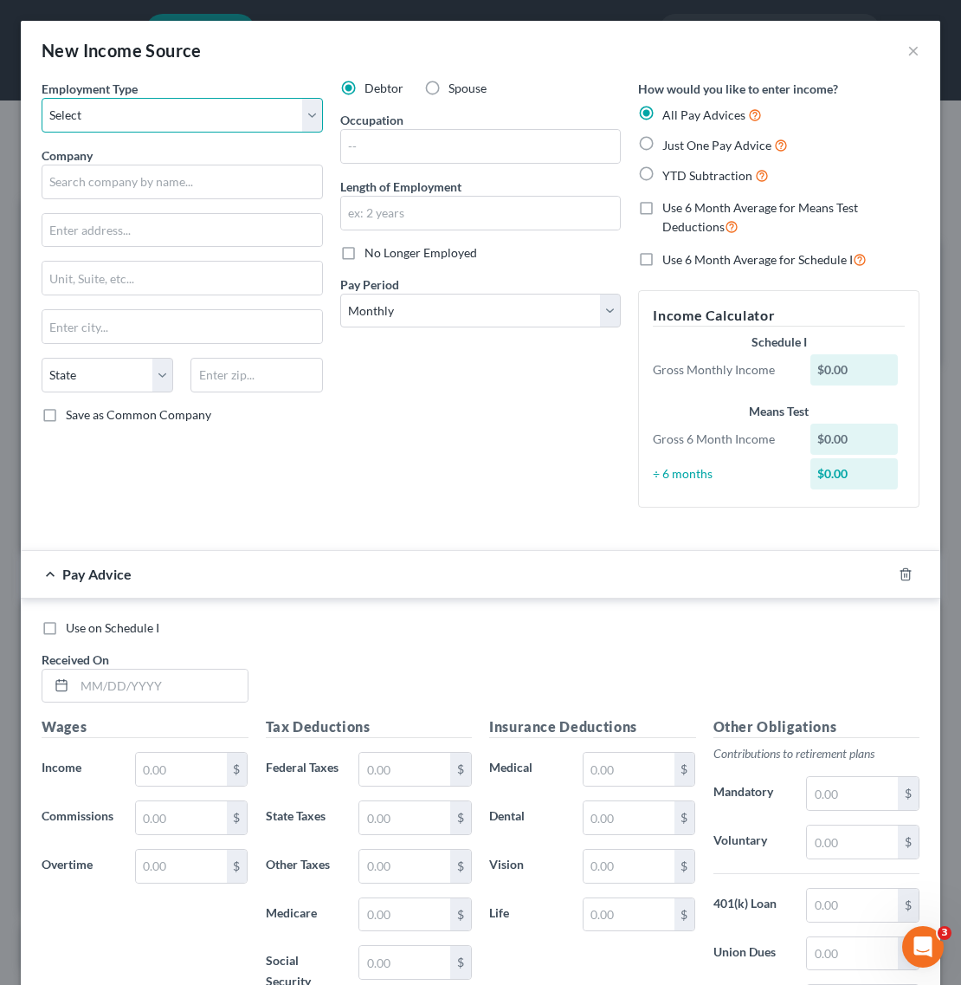
click at [287, 111] on select "Select Full or Part Time Employment Self Employment" at bounding box center [182, 115] width 281 height 35
select select "0"
click at [42, 98] on select "Select Full or Part Time Employment Self Employment" at bounding box center [182, 115] width 281 height 35
drag, startPoint x: 355, startPoint y: 492, endPoint x: 216, endPoint y: 336, distance: 208.5
click at [343, 491] on div "Debtor Spouse Occupation Length of Employment No Longer Employed Pay Period * S…" at bounding box center [481, 301] width 299 height 442
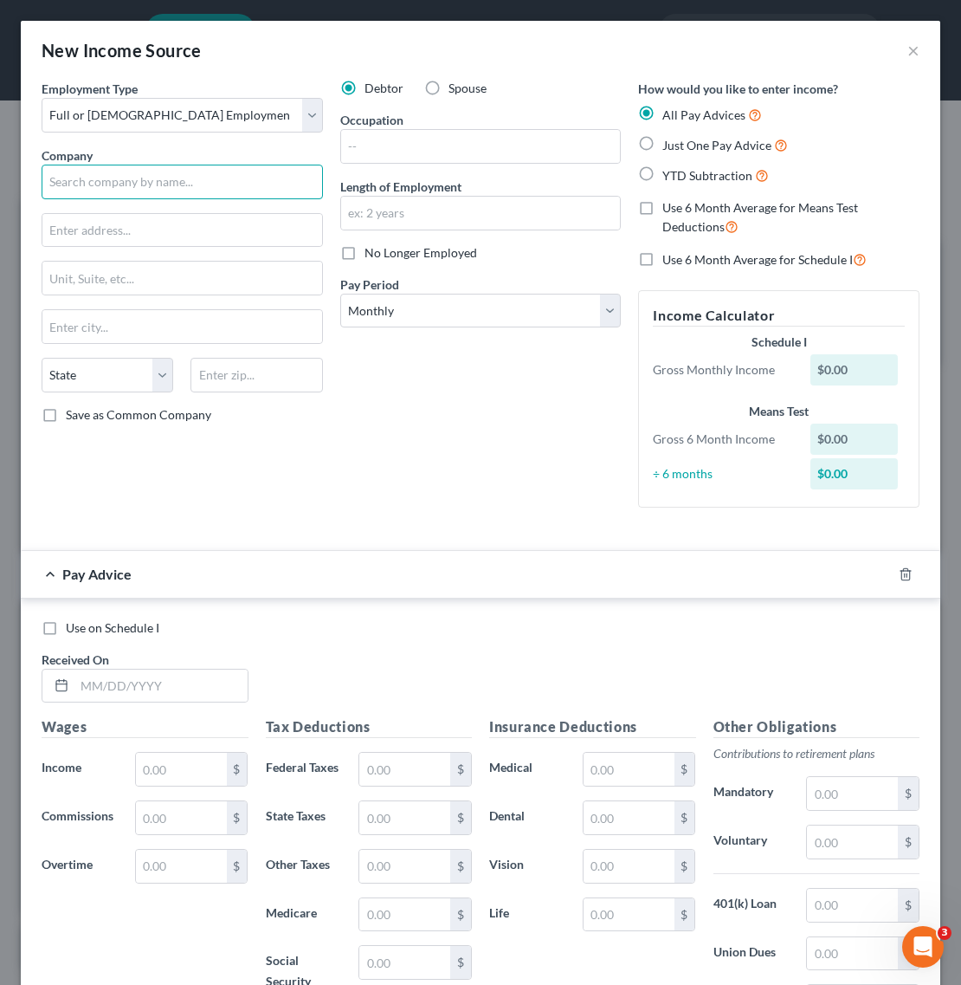
click at [178, 199] on input "text" at bounding box center [182, 182] width 281 height 35
click at [248, 173] on input "text" at bounding box center [182, 182] width 281 height 35
type input "Norfolk Southern"
click at [228, 231] on input "text" at bounding box center [182, 230] width 280 height 33
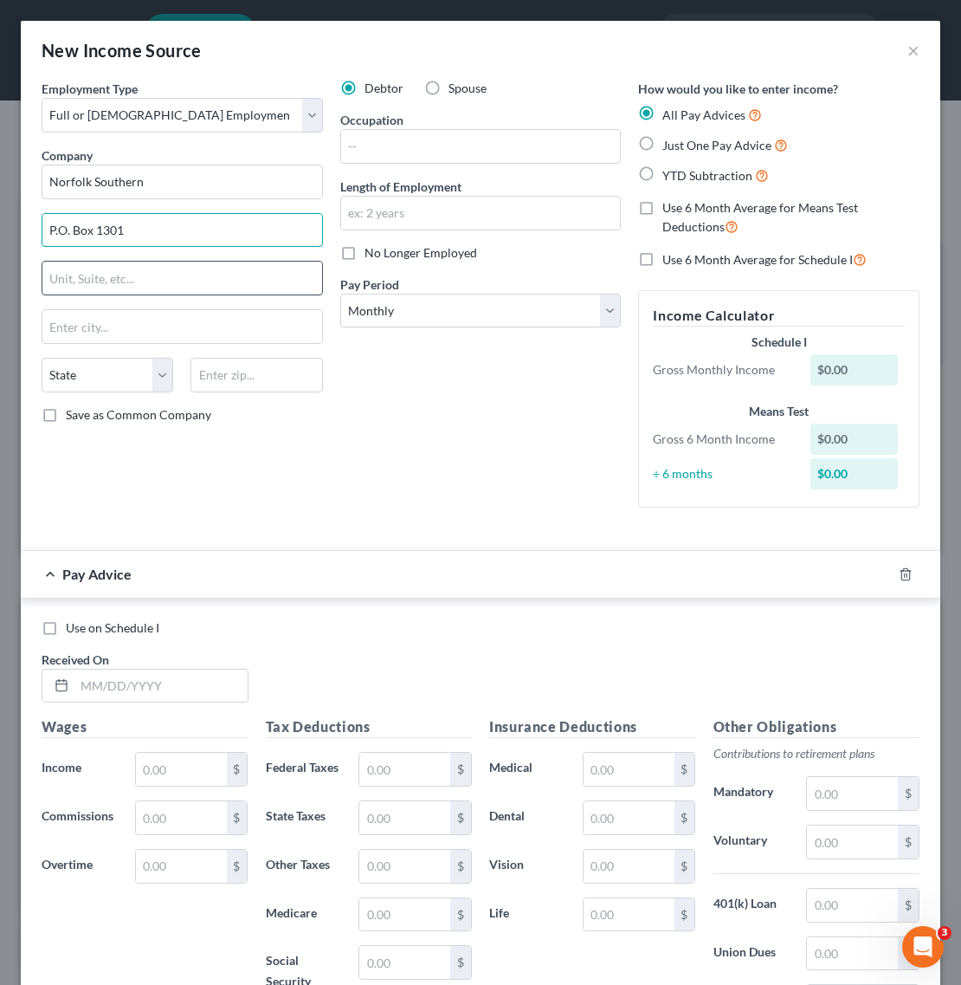
type input "P.O. Box 1301"
click at [249, 287] on input "text" at bounding box center [182, 278] width 280 height 33
click at [535, 421] on div "Debtor Spouse Occupation Length of Employment No Longer Employed Pay Period * S…" at bounding box center [481, 301] width 299 height 442
click at [145, 292] on input "text" at bounding box center [182, 278] width 280 height 33
click at [89, 326] on input "text" at bounding box center [182, 326] width 280 height 33
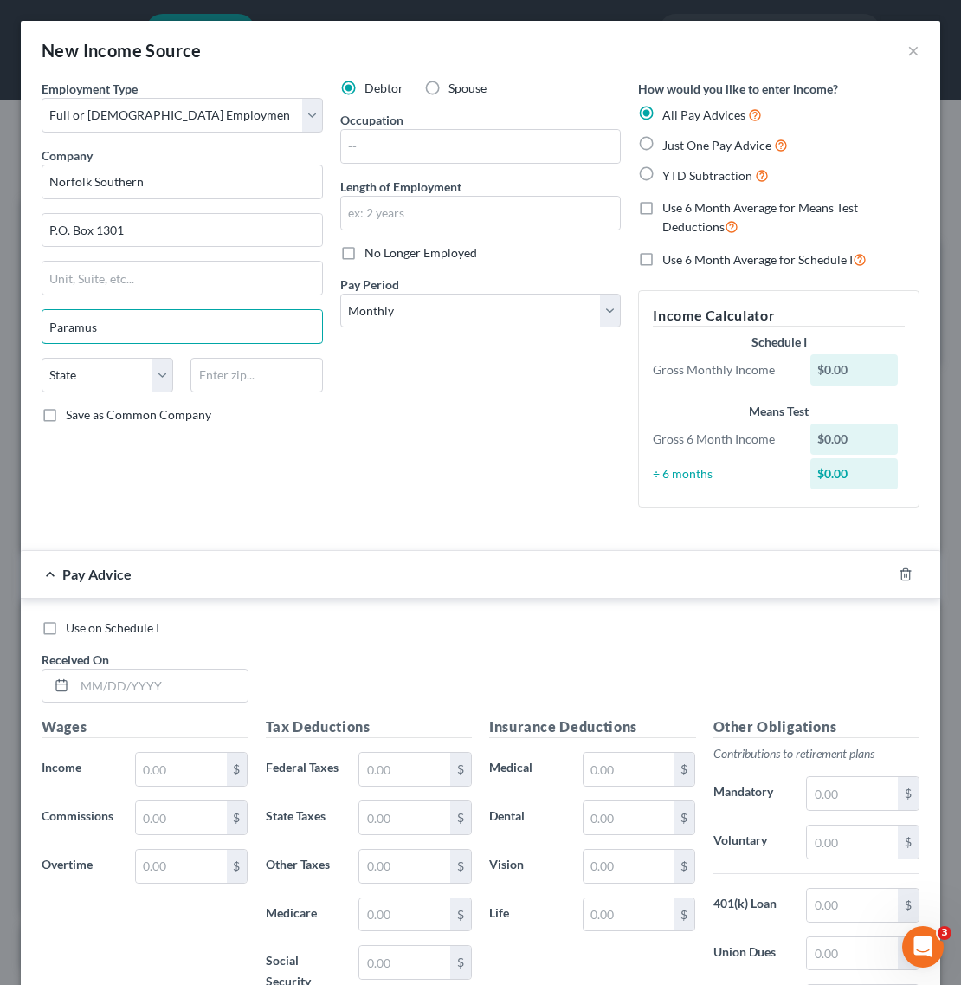
type input "Paramus"
click at [131, 347] on div "Employment Type * Select Full or Part Time Employment Self Employment Company *…" at bounding box center [182, 301] width 299 height 442
click at [127, 362] on select "State AL AK AR AZ CA CO CT DE DC FL GA GU HI ID IL IN IA KS KY LA ME MD MA MI M…" at bounding box center [108, 375] width 132 height 35
select select "33"
click at [42, 359] on select "State AL AK AR AZ CA CO CT DE DC FL GA GU HI ID IL IN IA KS KY LA ME MD MA MI M…" at bounding box center [108, 375] width 132 height 35
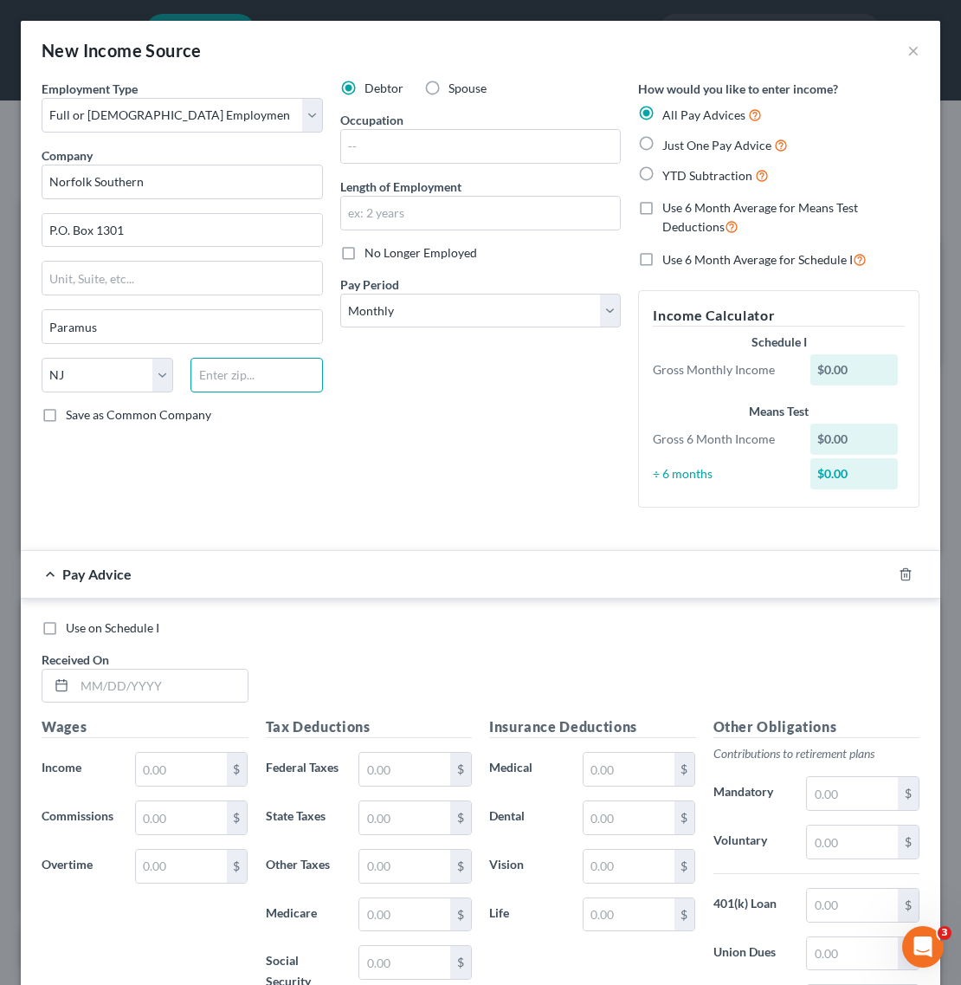
click at [300, 365] on input "text" at bounding box center [257, 375] width 132 height 35
type input "07653"
click at [420, 140] on input "text" at bounding box center [481, 146] width 280 height 33
click at [488, 446] on div "Debtor Spouse Occupation Length of Employment No Longer Employed Pay Period * S…" at bounding box center [481, 301] width 299 height 442
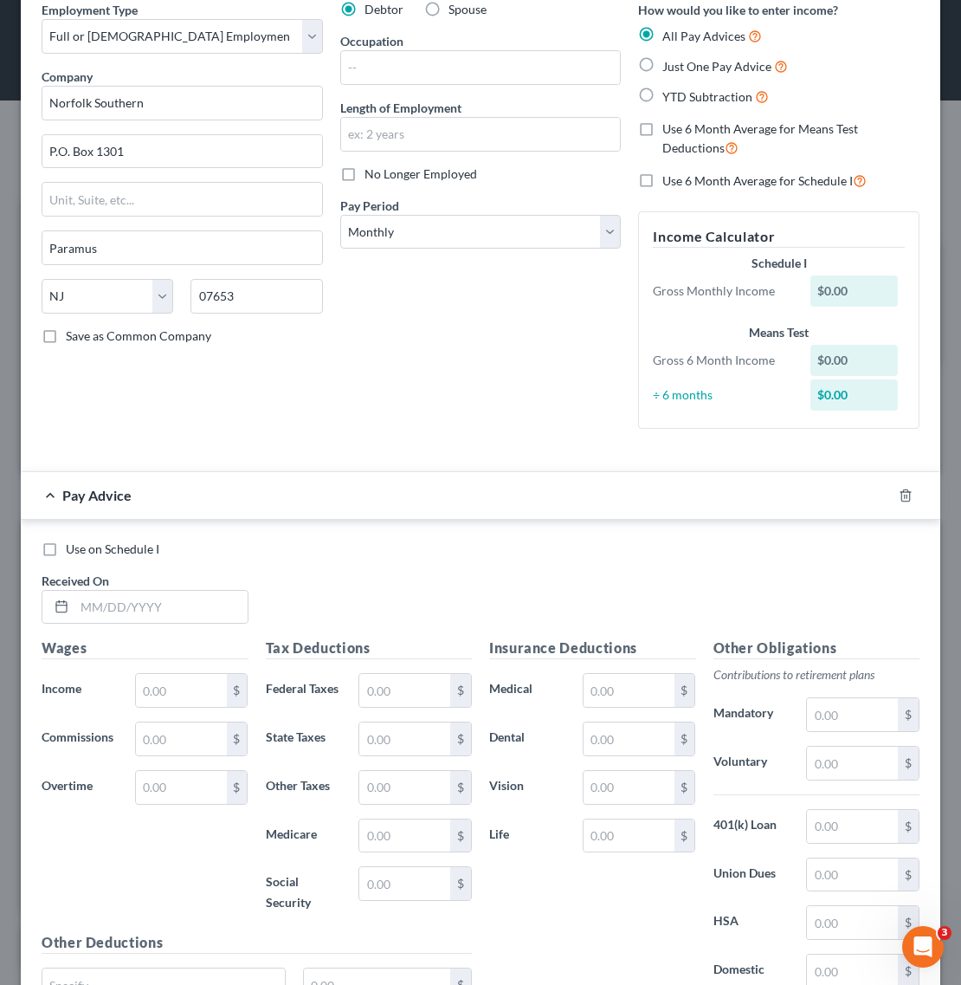
scroll to position [249, 0]
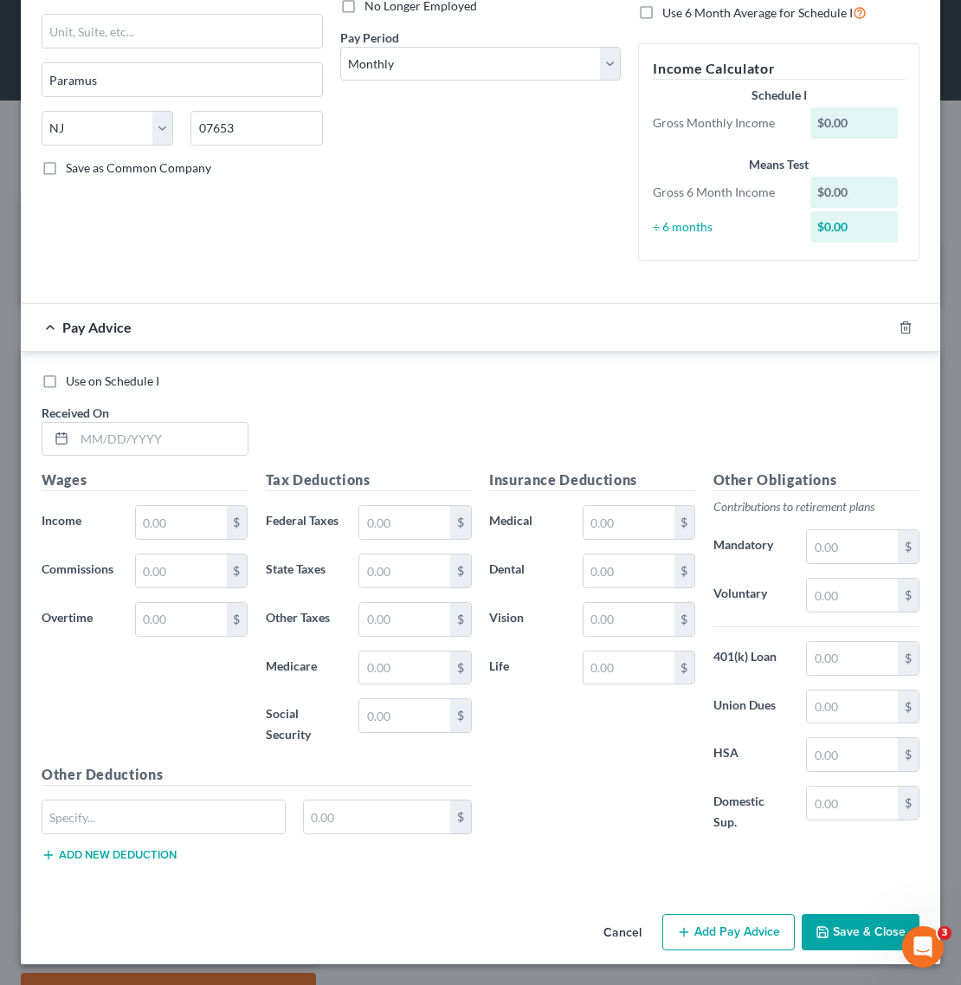
click at [262, 336] on div "Pay Advice" at bounding box center [456, 327] width 871 height 46
click at [196, 422] on div at bounding box center [145, 439] width 207 height 35
click at [196, 440] on input "text" at bounding box center [160, 439] width 173 height 33
type input "[DATE]"
click at [174, 530] on input "text" at bounding box center [181, 522] width 91 height 33
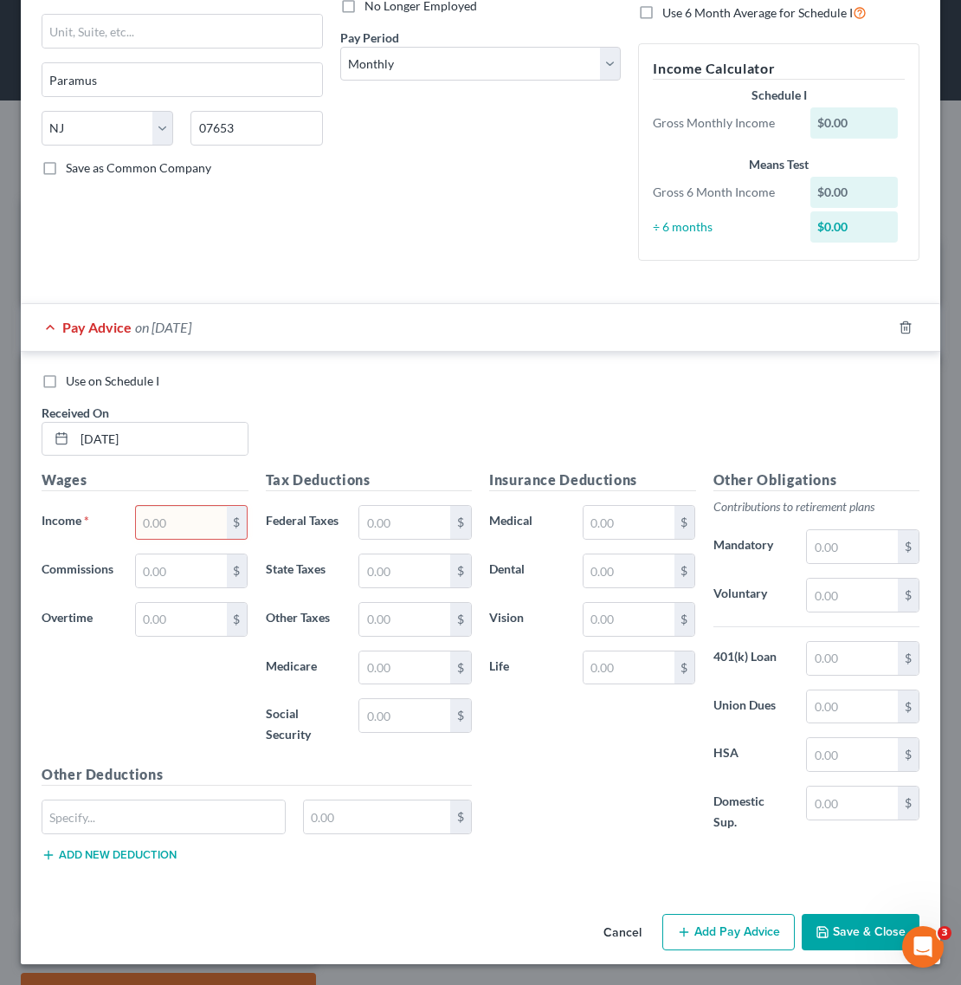
type input "1"
type input "2,680.72"
click at [321, 391] on div "Use on Schedule I Received On * [DATE]" at bounding box center [480, 421] width 895 height 98
click at [850, 936] on button "Save & Close" at bounding box center [861, 932] width 118 height 36
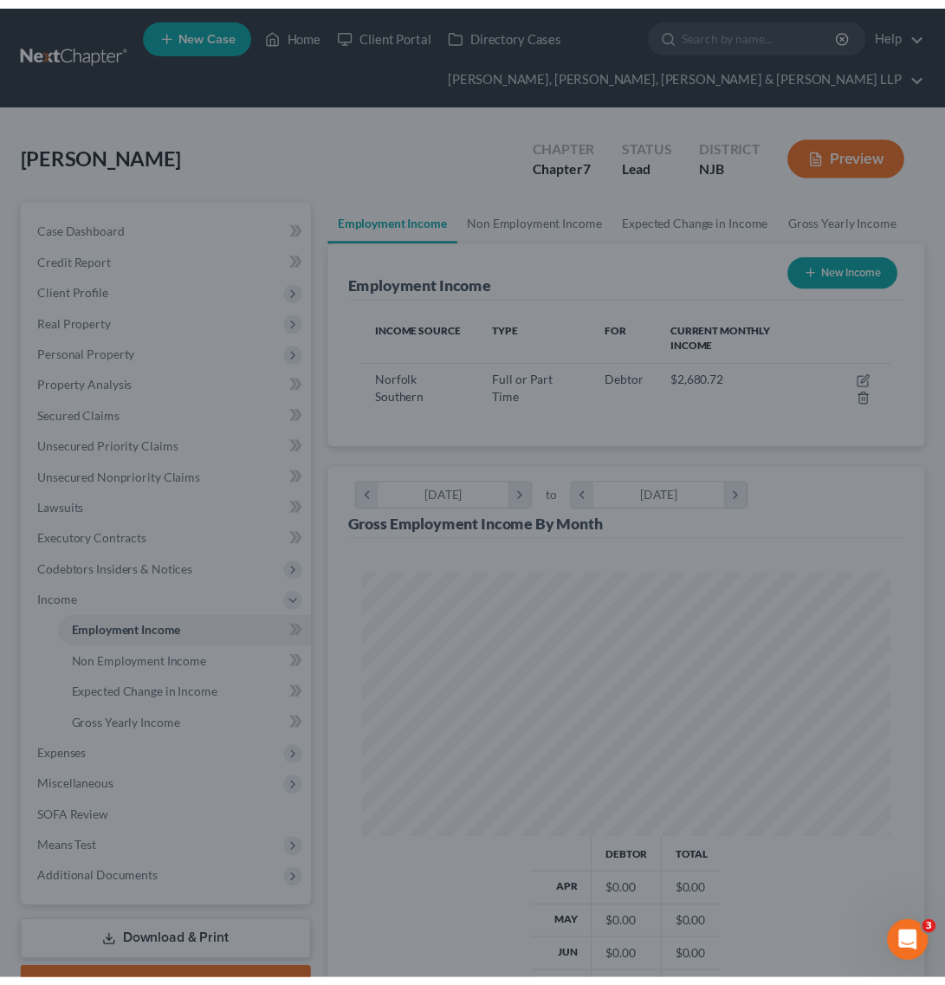
scroll to position [262, 561]
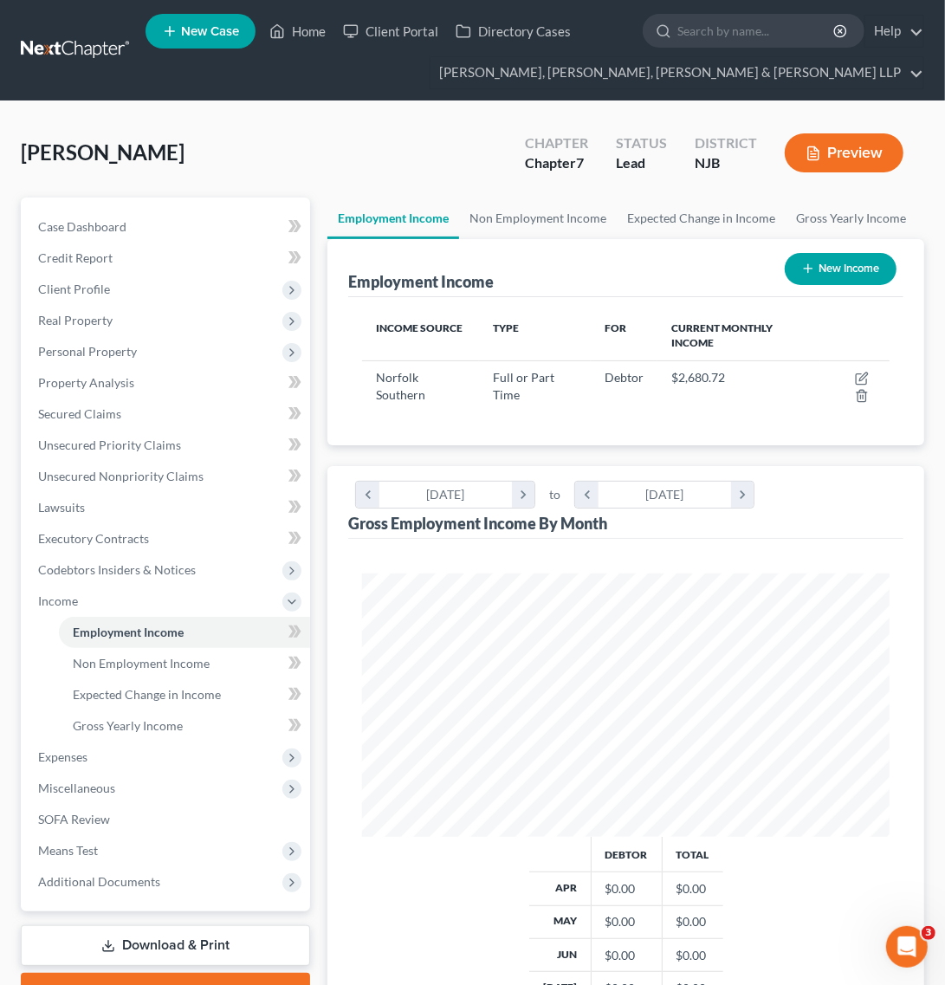
click at [642, 257] on div "Employment Income New Income" at bounding box center [625, 268] width 555 height 58
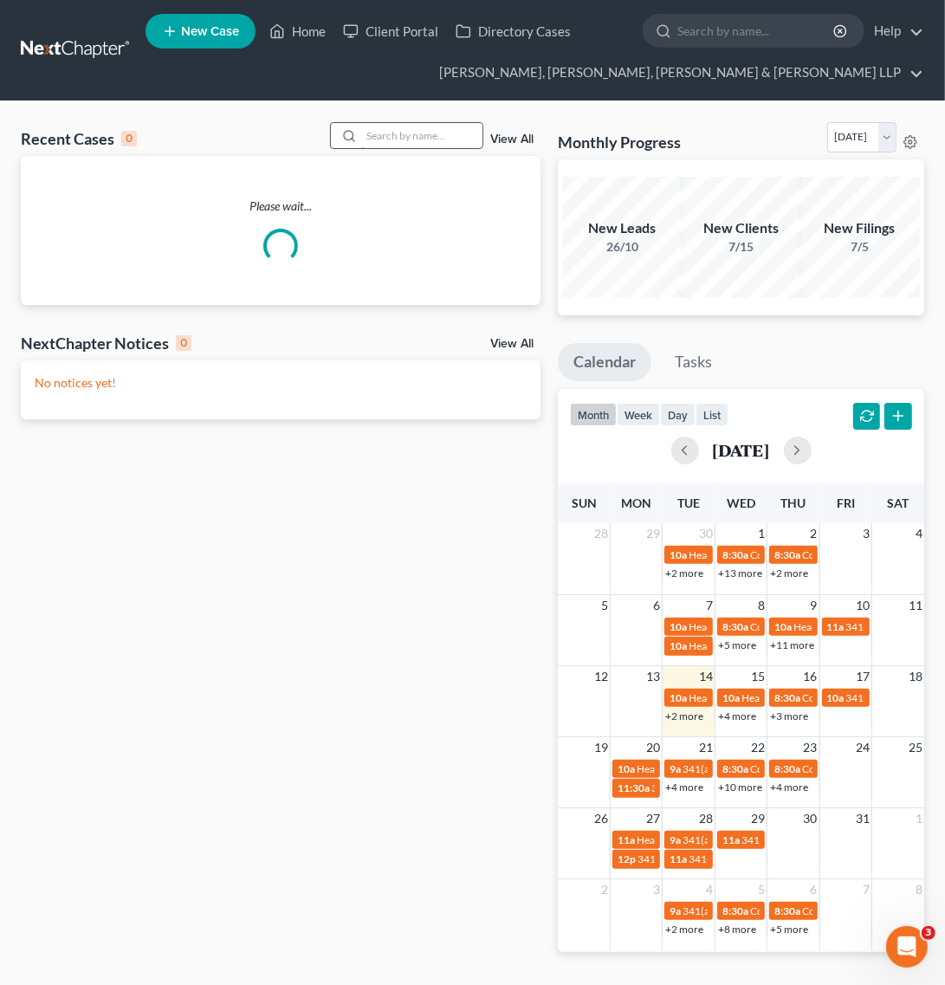
click at [450, 140] on input "search" at bounding box center [421, 135] width 121 height 25
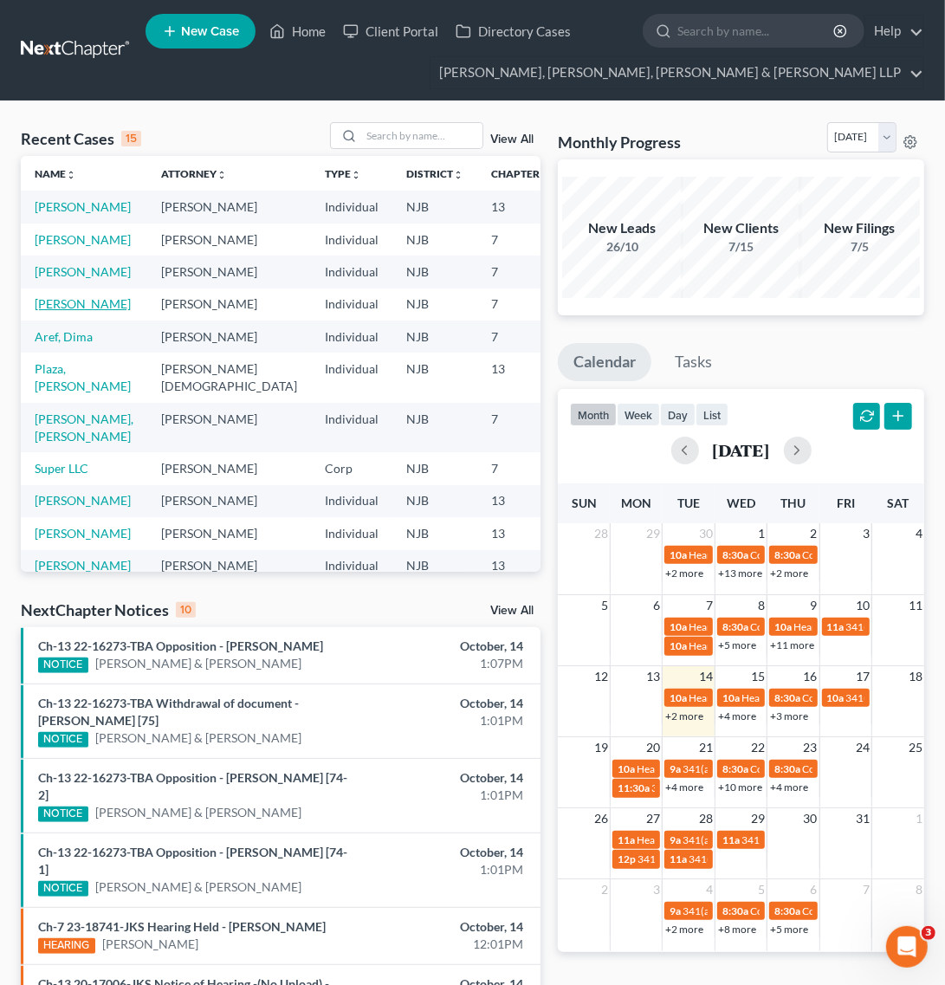
click at [68, 311] on link "[PERSON_NAME]" at bounding box center [83, 303] width 96 height 15
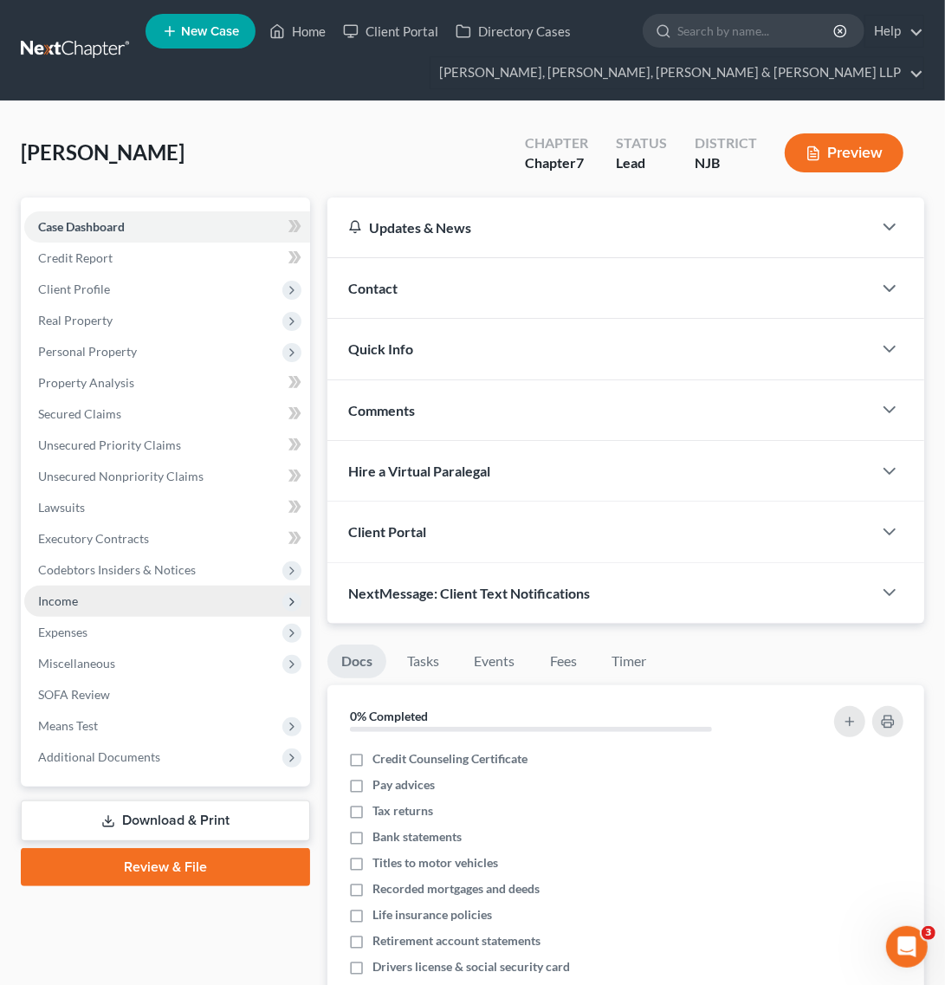
click at [153, 610] on span "Income" at bounding box center [167, 600] width 286 height 31
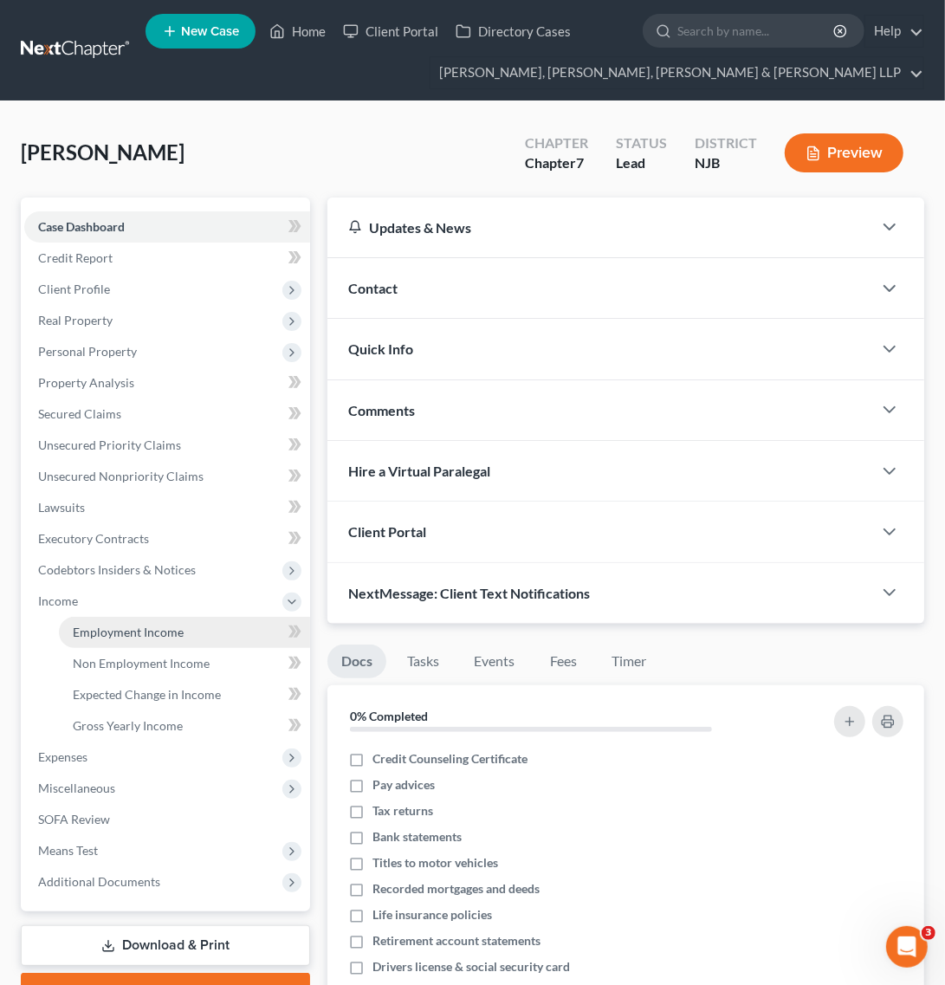
click at [145, 643] on link "Employment Income" at bounding box center [184, 632] width 251 height 31
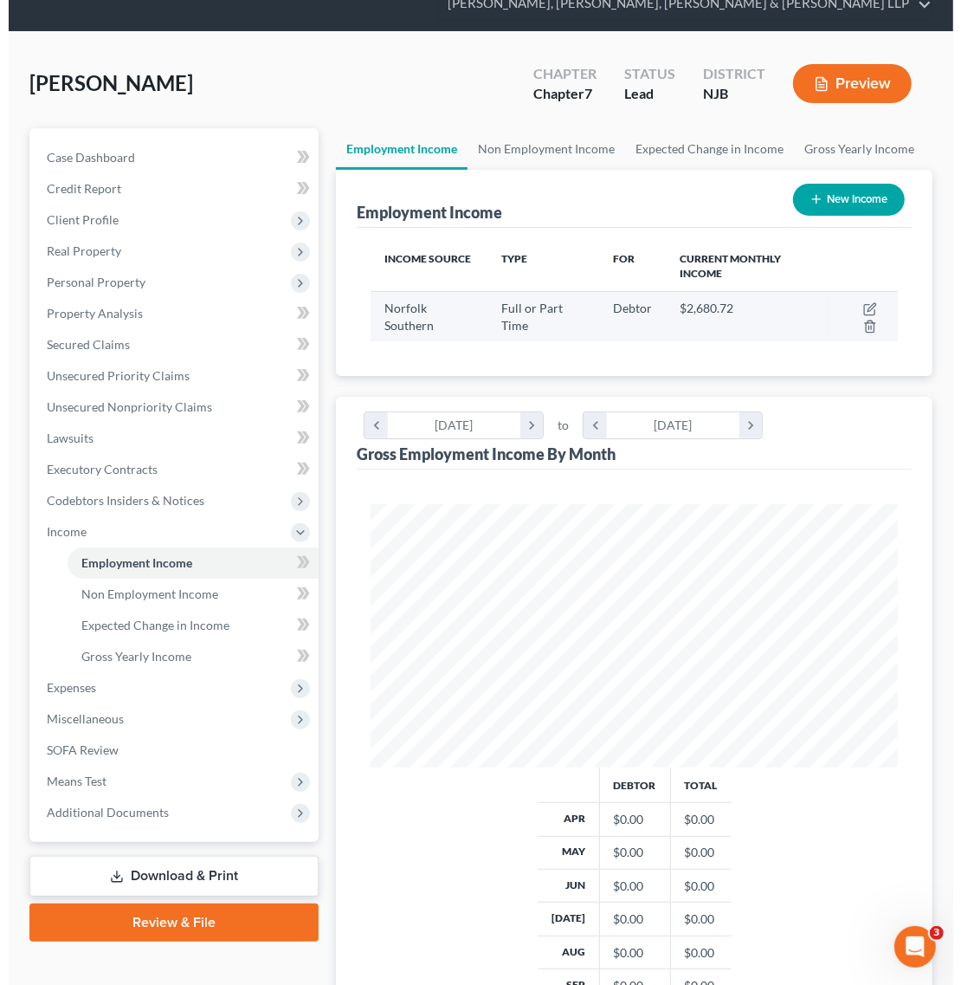
scroll to position [108, 0]
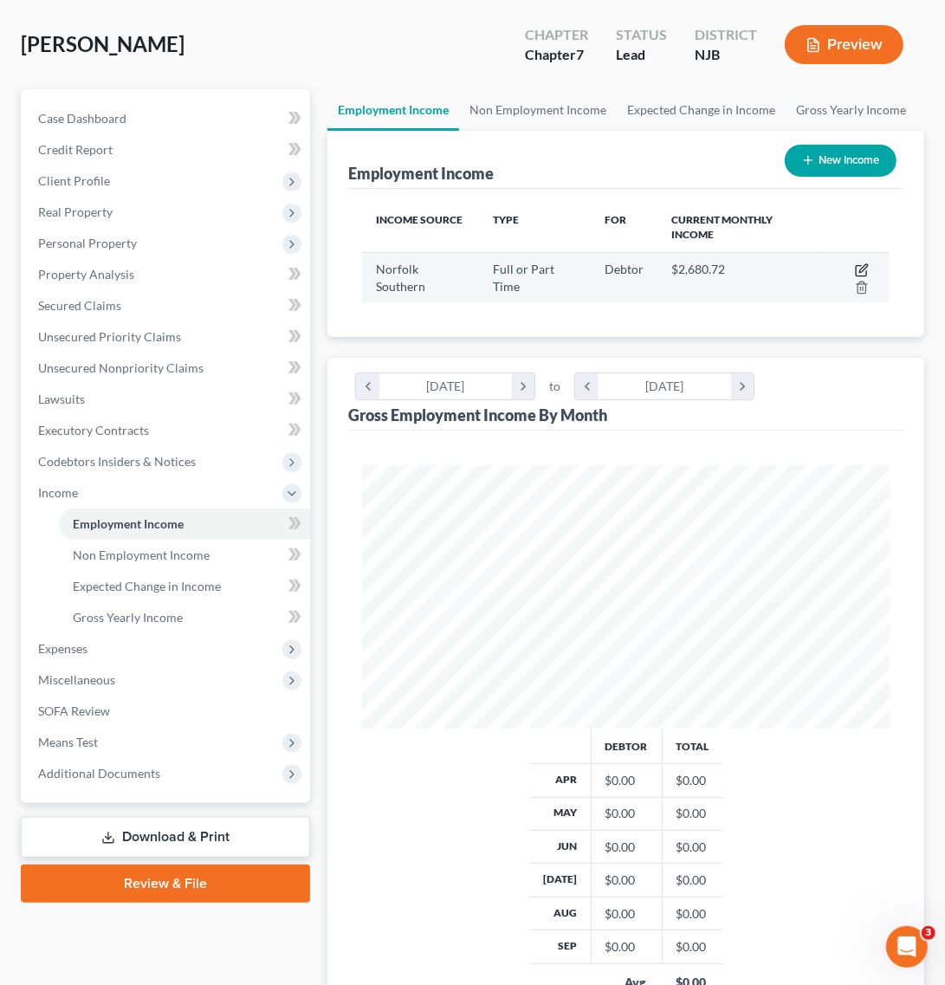
click at [859, 263] on icon "button" at bounding box center [862, 270] width 14 height 14
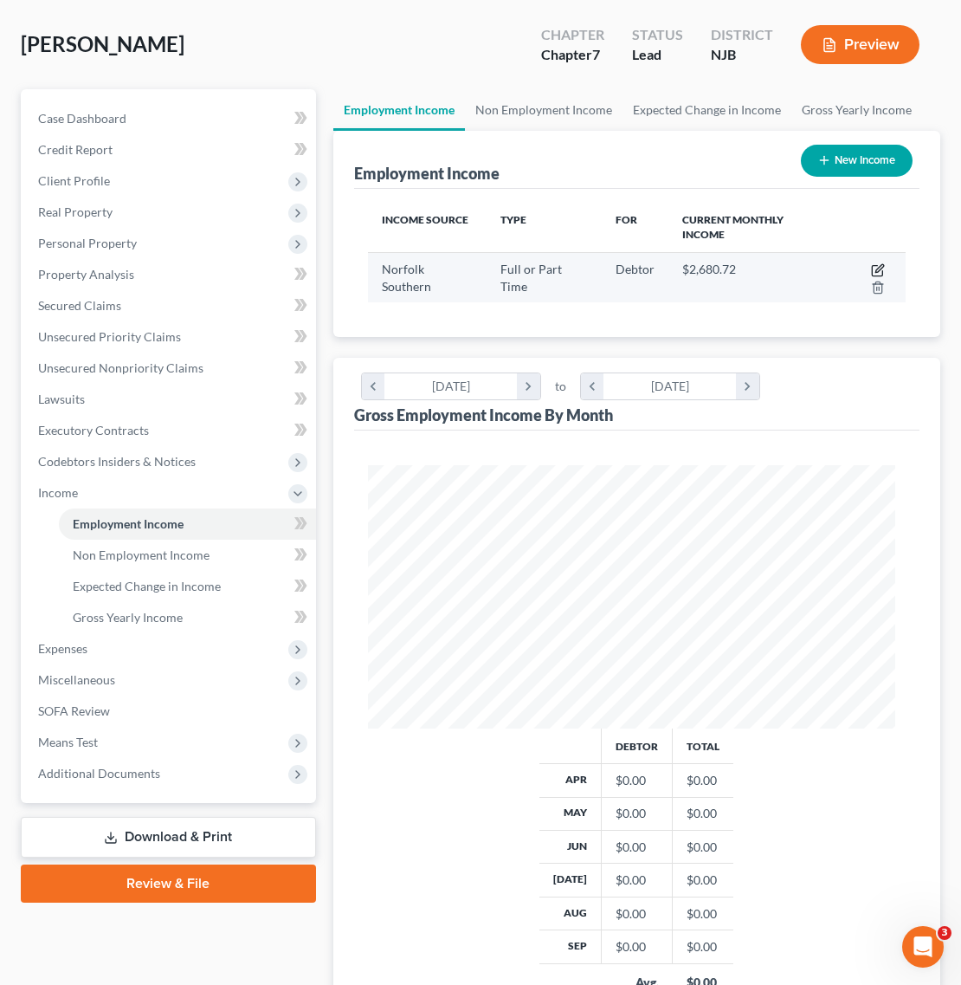
scroll to position [268, 572]
select select "0"
select select "33"
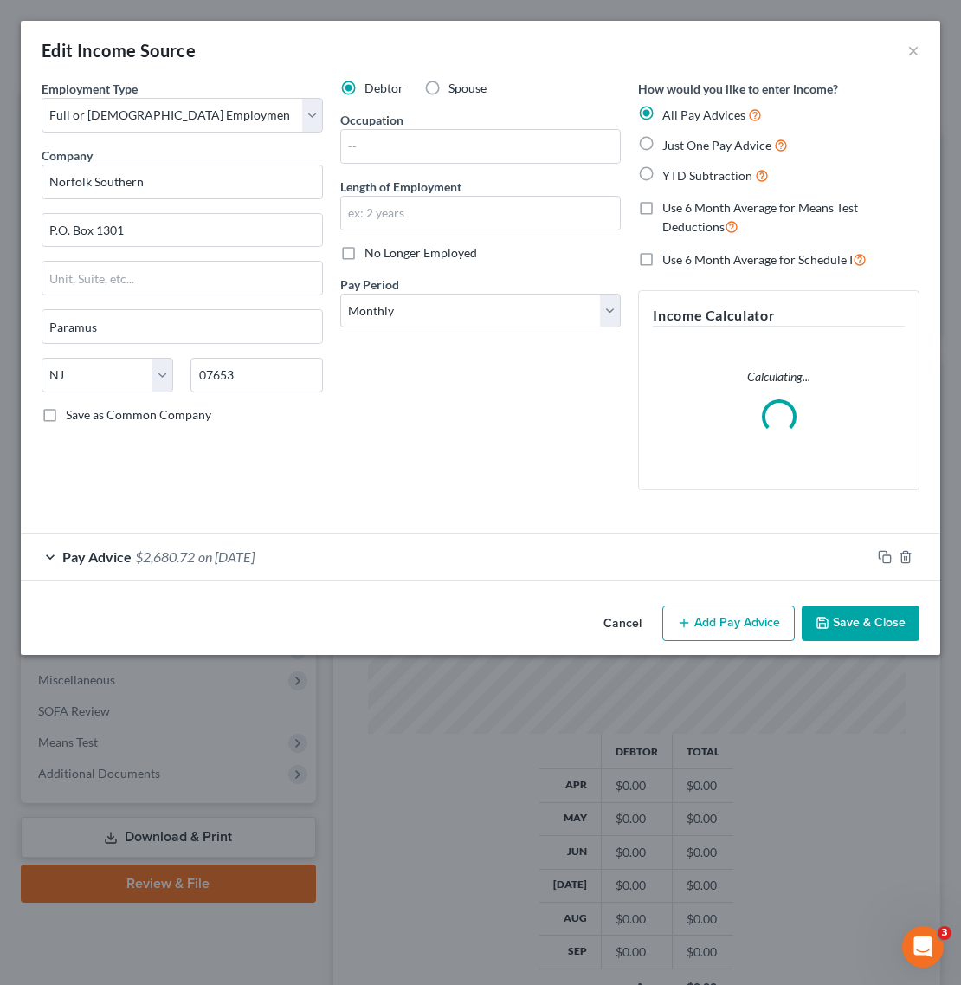
click at [412, 538] on div "Pay Advice $2,680.72 on [DATE]" at bounding box center [446, 556] width 850 height 46
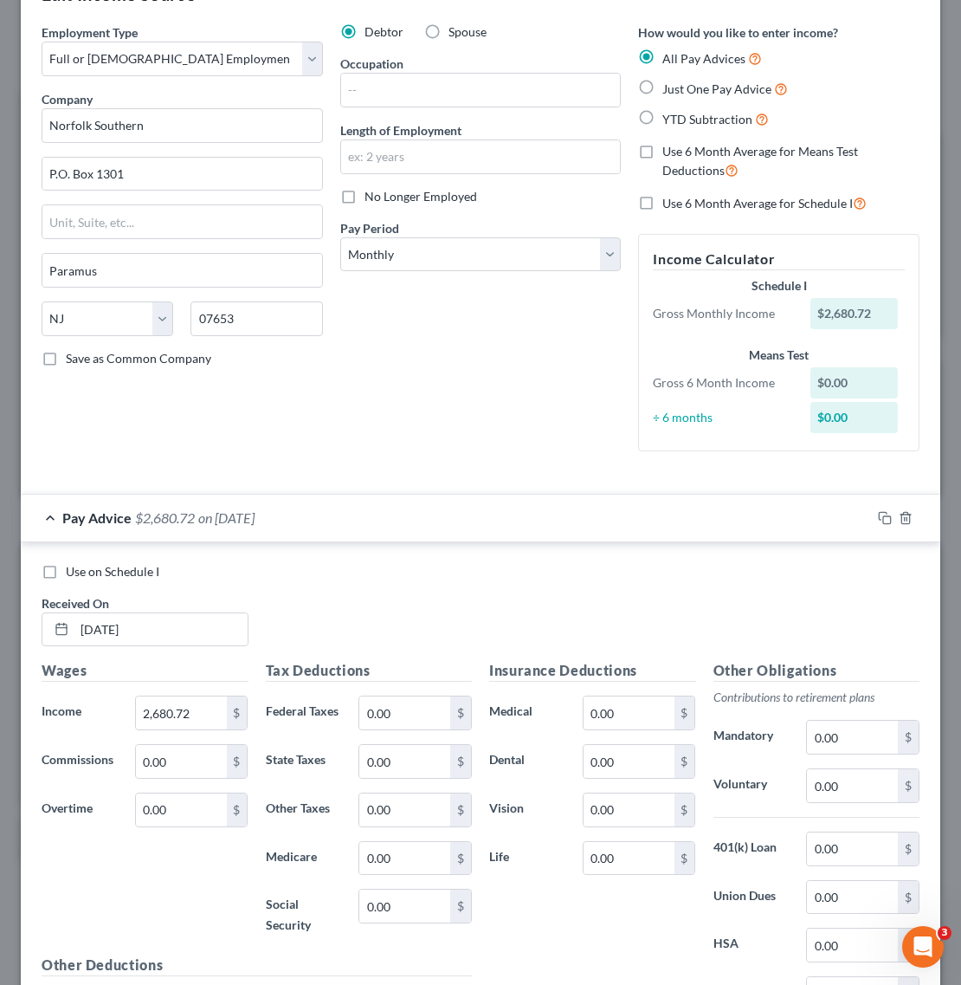
scroll to position [33, 0]
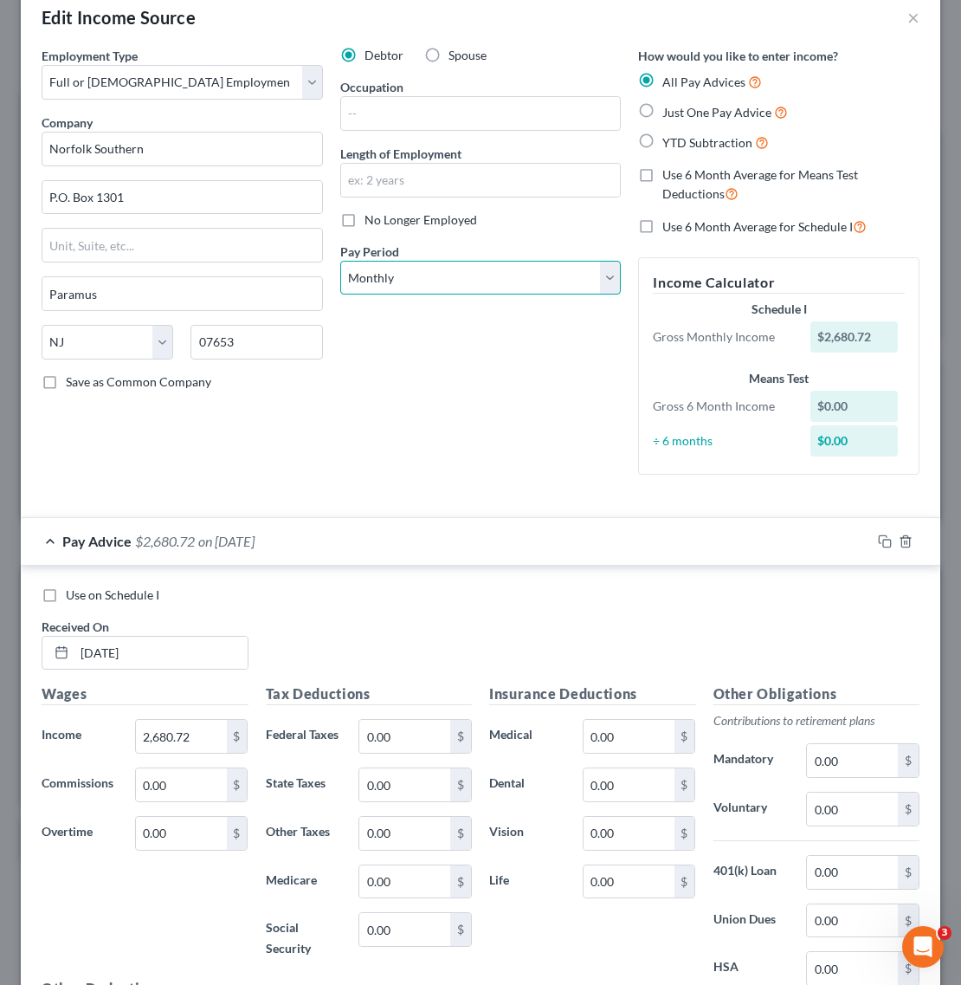
click at [591, 275] on select "Select Monthly Twice Monthly Every Other Week Weekly" at bounding box center [480, 278] width 281 height 35
select select "1"
click at [340, 261] on select "Select Monthly Twice Monthly Every Other Week Weekly" at bounding box center [480, 278] width 281 height 35
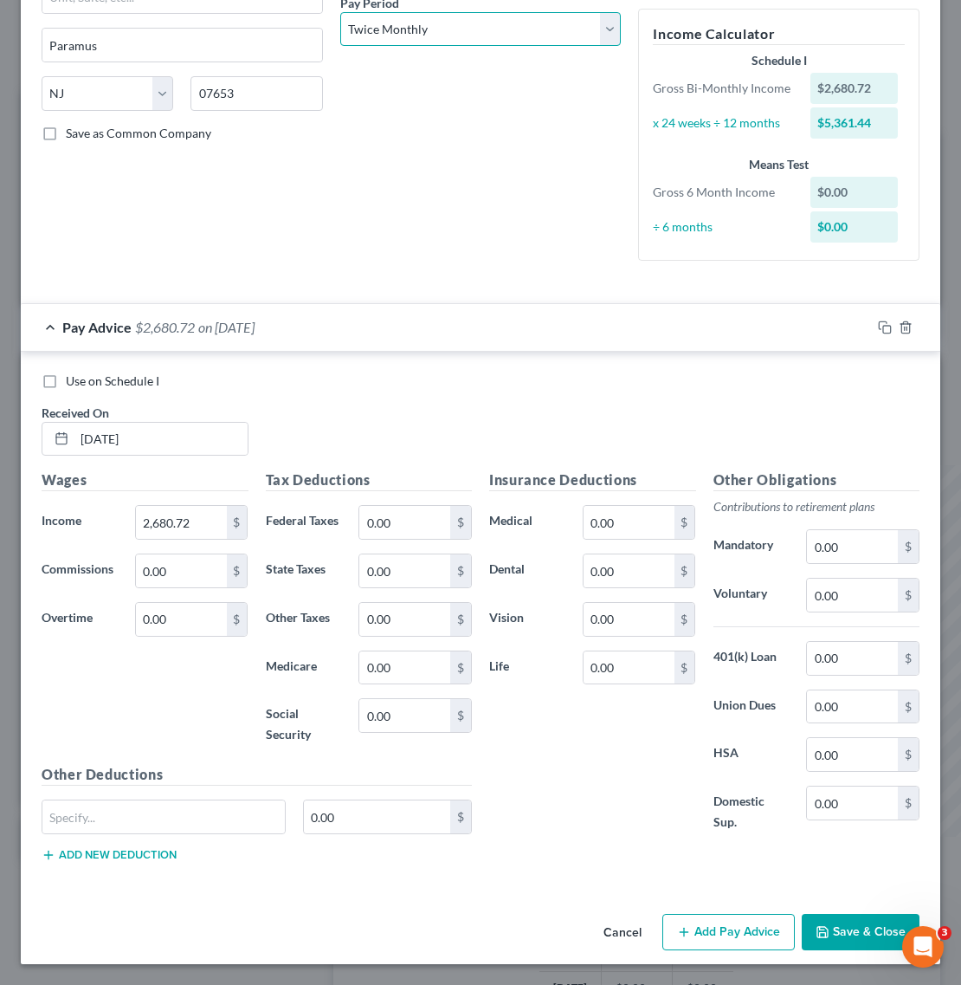
scroll to position [284, 0]
click at [290, 455] on div "Use on Schedule I Received On * [DATE]" at bounding box center [480, 421] width 895 height 98
click at [381, 533] on input "0.00" at bounding box center [404, 522] width 91 height 33
click at [556, 843] on div "Insurance Deductions Medical 0.00 $ Dental 0.00 $ Vision 0.00 $ Life 0.00 $" at bounding box center [593, 660] width 224 height 382
click at [417, 729] on input "0.00" at bounding box center [404, 715] width 91 height 33
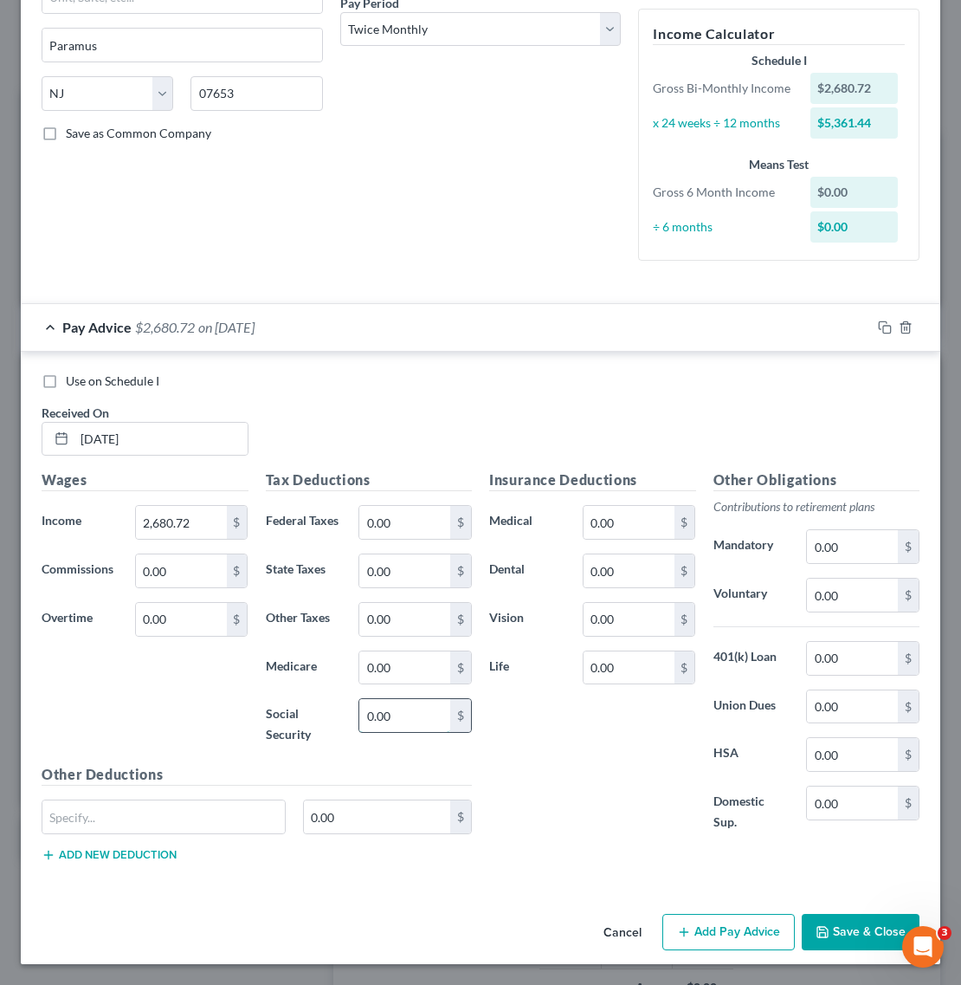
click at [417, 729] on input "0.00" at bounding box center [404, 715] width 91 height 33
drag, startPoint x: 417, startPoint y: 729, endPoint x: 283, endPoint y: 638, distance: 161.4
click at [291, 643] on div "Tax Deductions Federal Taxes 0.00 $ State Taxes 0.00 $ Other Taxes 0.00 $ Medic…" at bounding box center [369, 616] width 224 height 294
click at [384, 663] on input "0.00" at bounding box center [404, 667] width 91 height 33
type input "38.87"
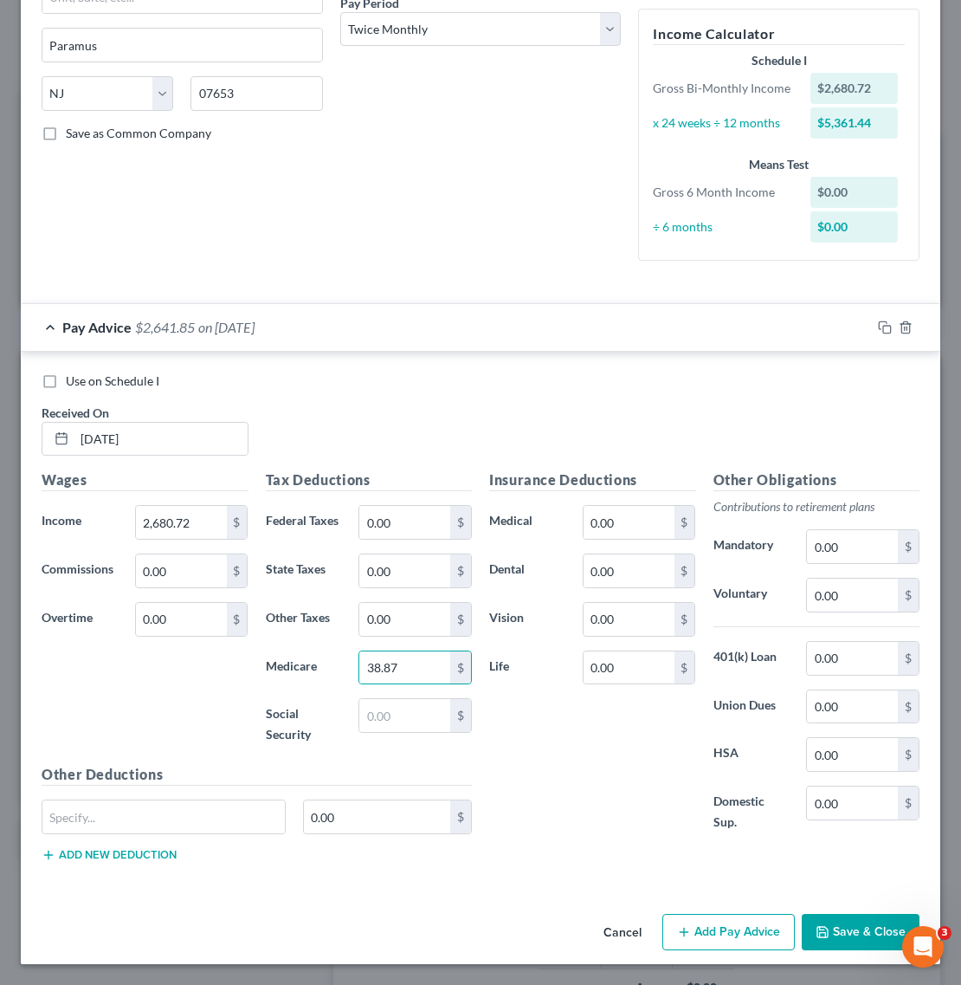
click at [481, 694] on div "Insurance Deductions Medical 0.00 $ Dental 0.00 $ Vision 0.00 $ Life 0.00 $" at bounding box center [593, 660] width 224 height 382
click at [403, 520] on input "0.00" at bounding box center [404, 522] width 91 height 33
paste input "421.84"
type input "421.84"
click at [408, 564] on input "0.00" at bounding box center [404, 570] width 91 height 33
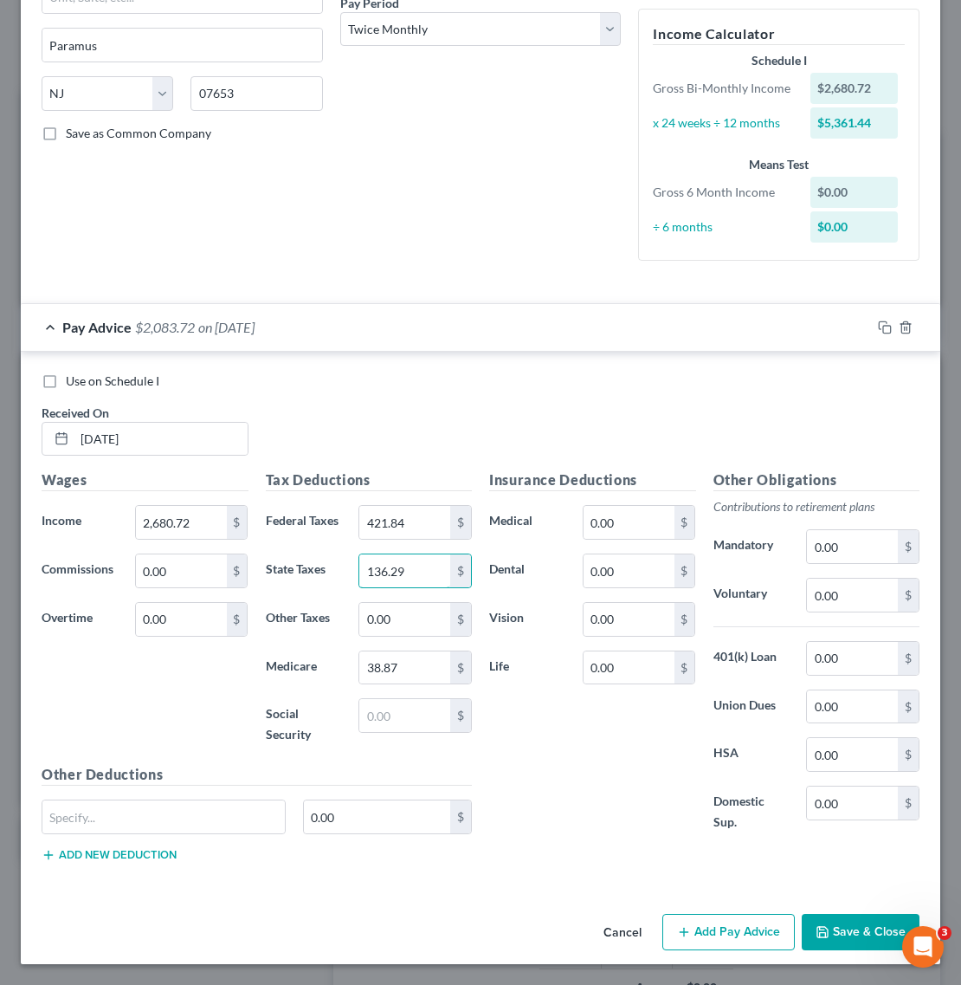
type input "136.29"
click at [447, 398] on div "Use on Schedule I Received On * [DATE]" at bounding box center [480, 421] width 895 height 98
click at [820, 708] on input "0.00" at bounding box center [852, 706] width 91 height 33
type input "115.25"
click at [569, 720] on div "Insurance Deductions Medical 0.00 $ Dental 0.00 $ Vision 0.00 $ Life 0.00 $" at bounding box center [593, 660] width 224 height 382
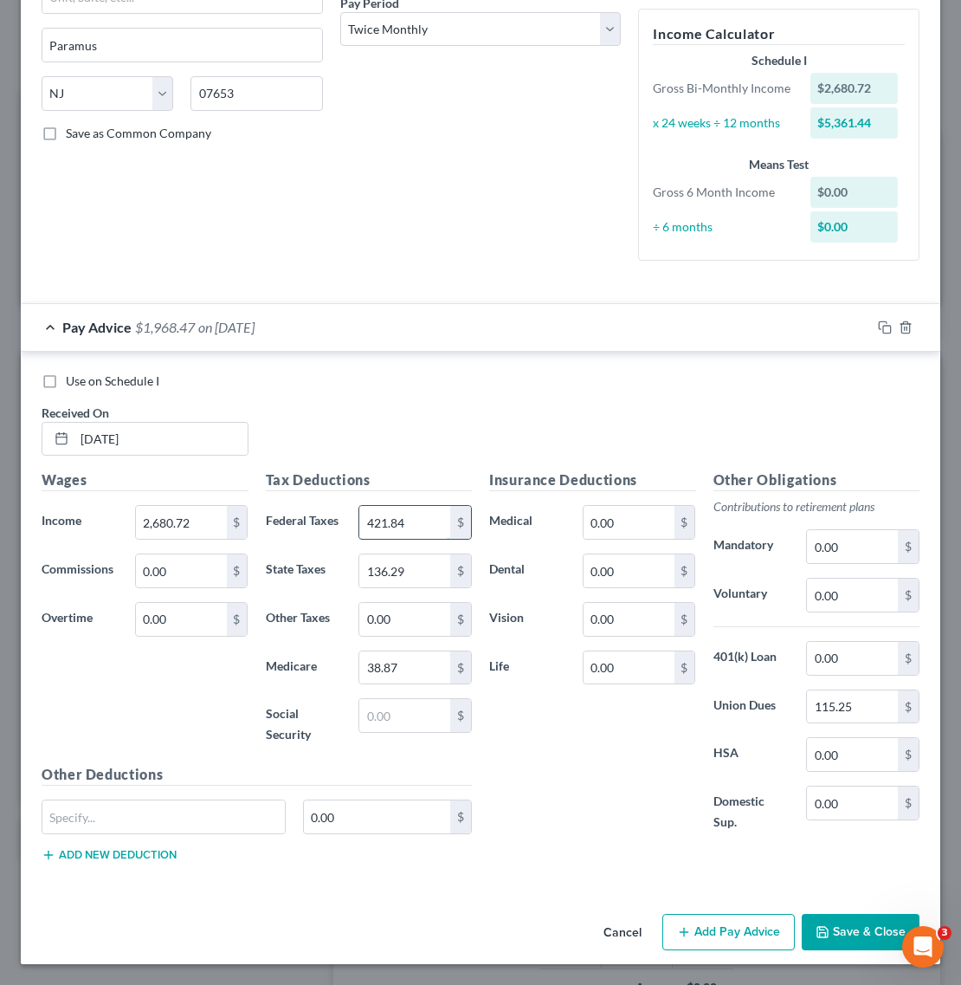
click at [412, 518] on input "421.84" at bounding box center [404, 522] width 91 height 33
click at [607, 438] on div "Use on Schedule I Received On * [DATE]" at bounding box center [480, 421] width 895 height 98
paste input "722.12"
click at [378, 400] on div "Use on Schedule I Received On * [DATE]" at bounding box center [480, 421] width 895 height 98
click at [408, 520] on input "722.12" at bounding box center [404, 522] width 91 height 33
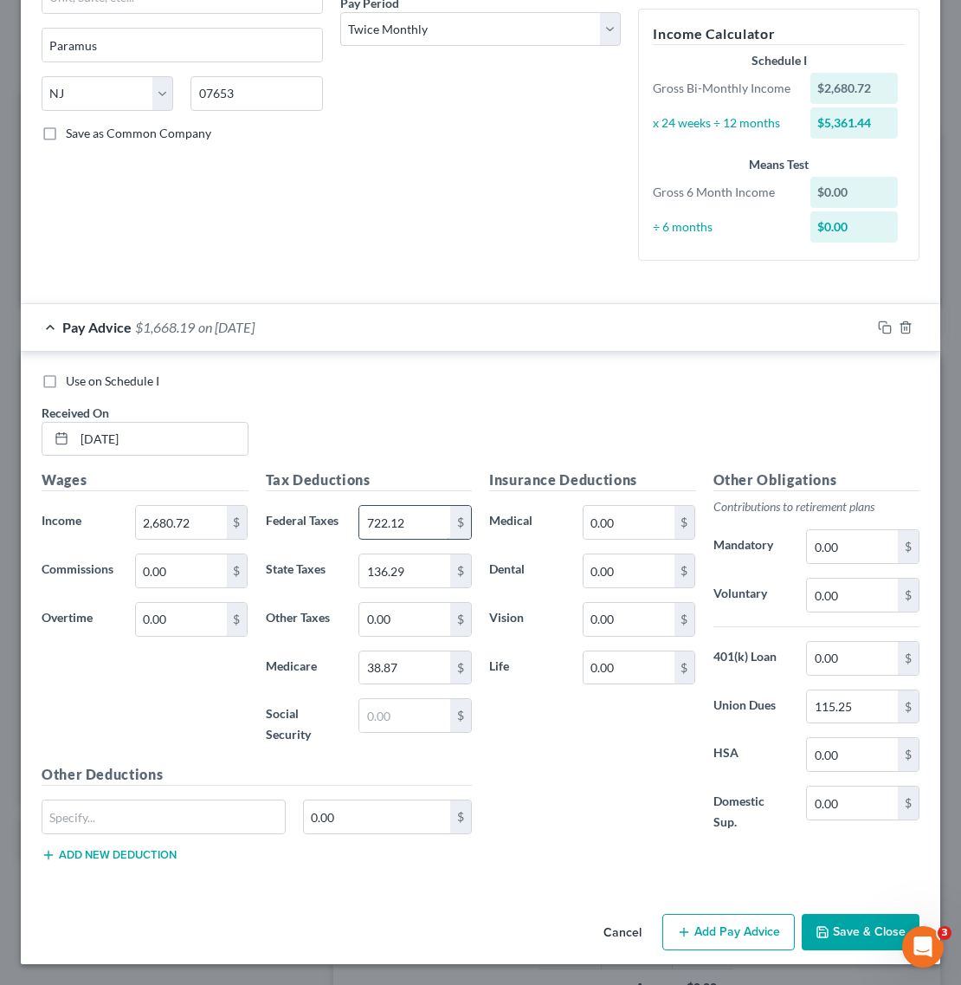
click at [413, 520] on input "722.12" at bounding box center [404, 522] width 91 height 33
click at [561, 455] on div "Use on Schedule I Received On * [DATE]" at bounding box center [480, 421] width 895 height 98
click at [412, 520] on input "722.11" at bounding box center [404, 522] width 91 height 33
click at [412, 518] on input "722.11" at bounding box center [404, 522] width 91 height 33
click at [437, 387] on div "Use on Schedule I Received On * [DATE]" at bounding box center [480, 421] width 895 height 98
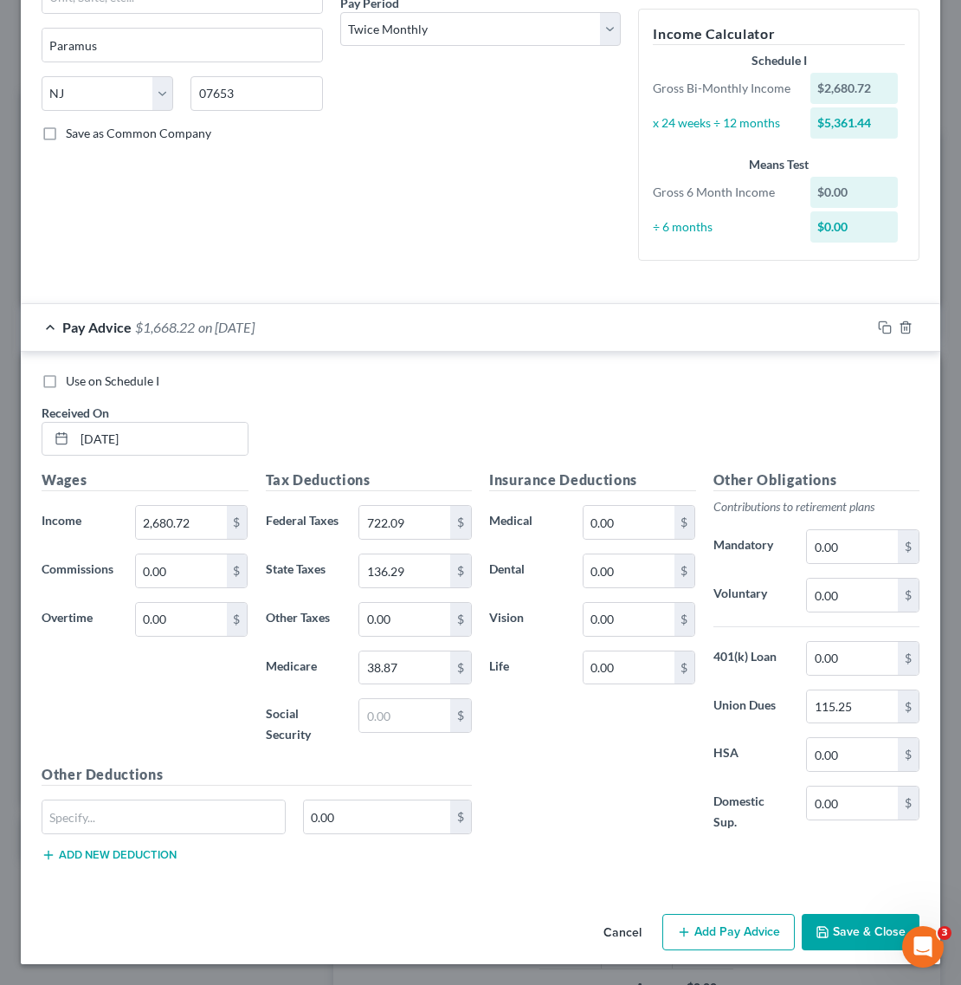
click at [546, 648] on div "Insurance Deductions Medical 0.00 $ Dental 0.00 $ Vision 0.00 $ Life 0.00 $" at bounding box center [593, 660] width 224 height 382
click at [332, 553] on label "State Taxes" at bounding box center [304, 570] width 94 height 35
click at [403, 528] on input "722.09" at bounding box center [404, 522] width 91 height 33
click at [409, 514] on input "722.09" at bounding box center [404, 522] width 91 height 33
click at [431, 461] on div "Use on Schedule I Received On * [DATE]" at bounding box center [480, 421] width 895 height 98
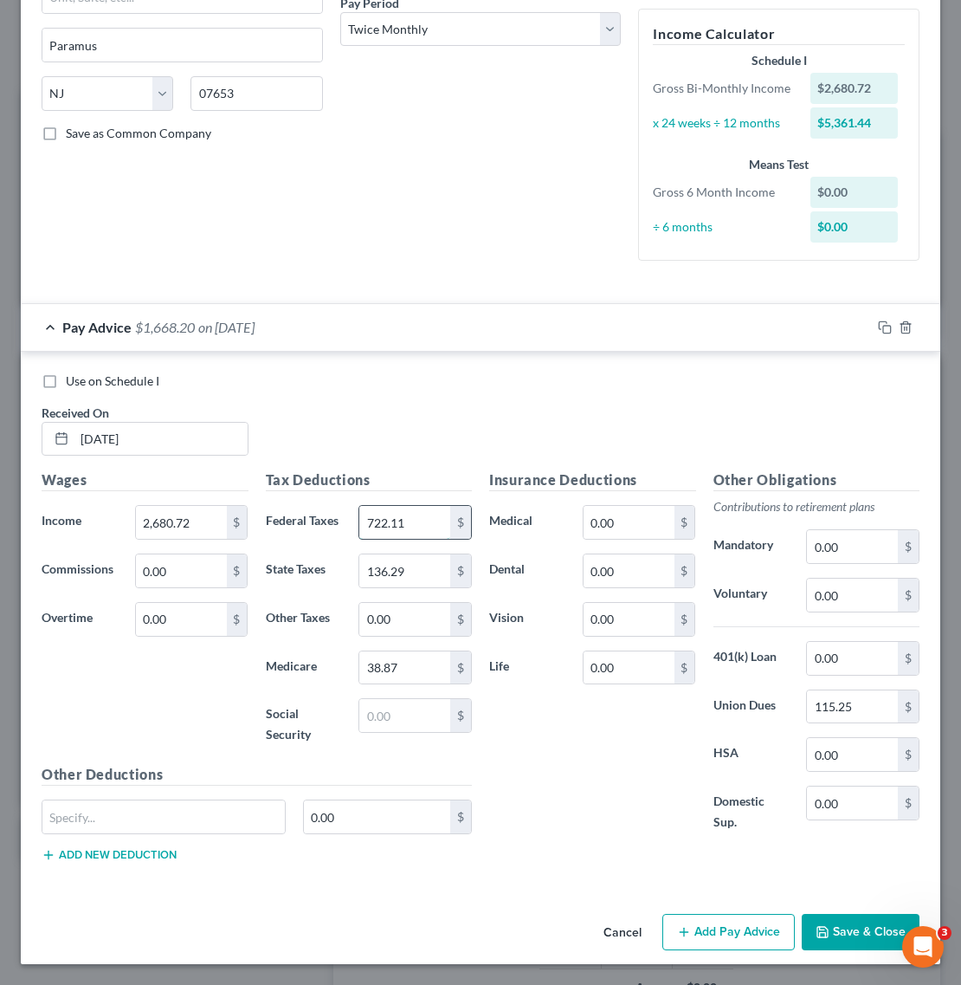
click at [430, 515] on input "722.11" at bounding box center [404, 522] width 91 height 33
click at [422, 520] on input "722.11" at bounding box center [404, 522] width 91 height 33
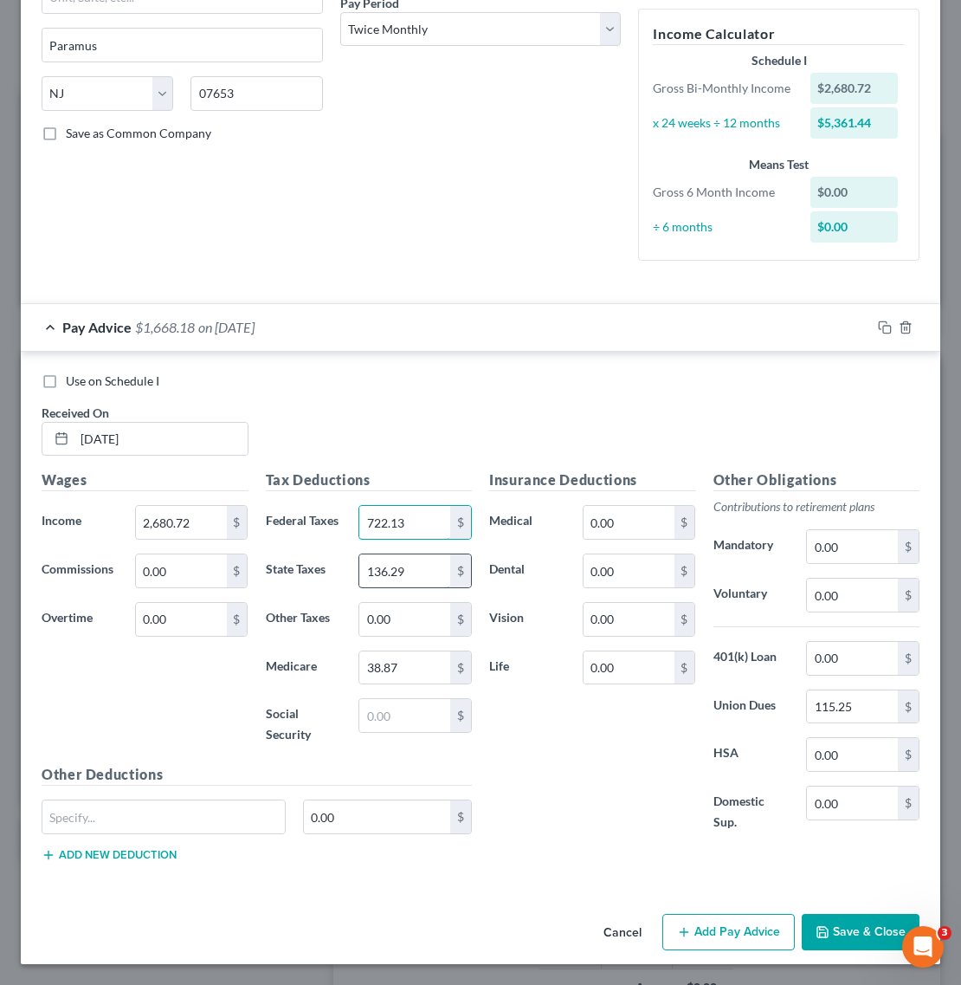
type input "722.13"
click at [425, 564] on input "136.29" at bounding box center [404, 570] width 91 height 33
click at [407, 567] on input "136.29" at bounding box center [404, 570] width 91 height 33
click at [408, 567] on input "136.29" at bounding box center [404, 570] width 91 height 33
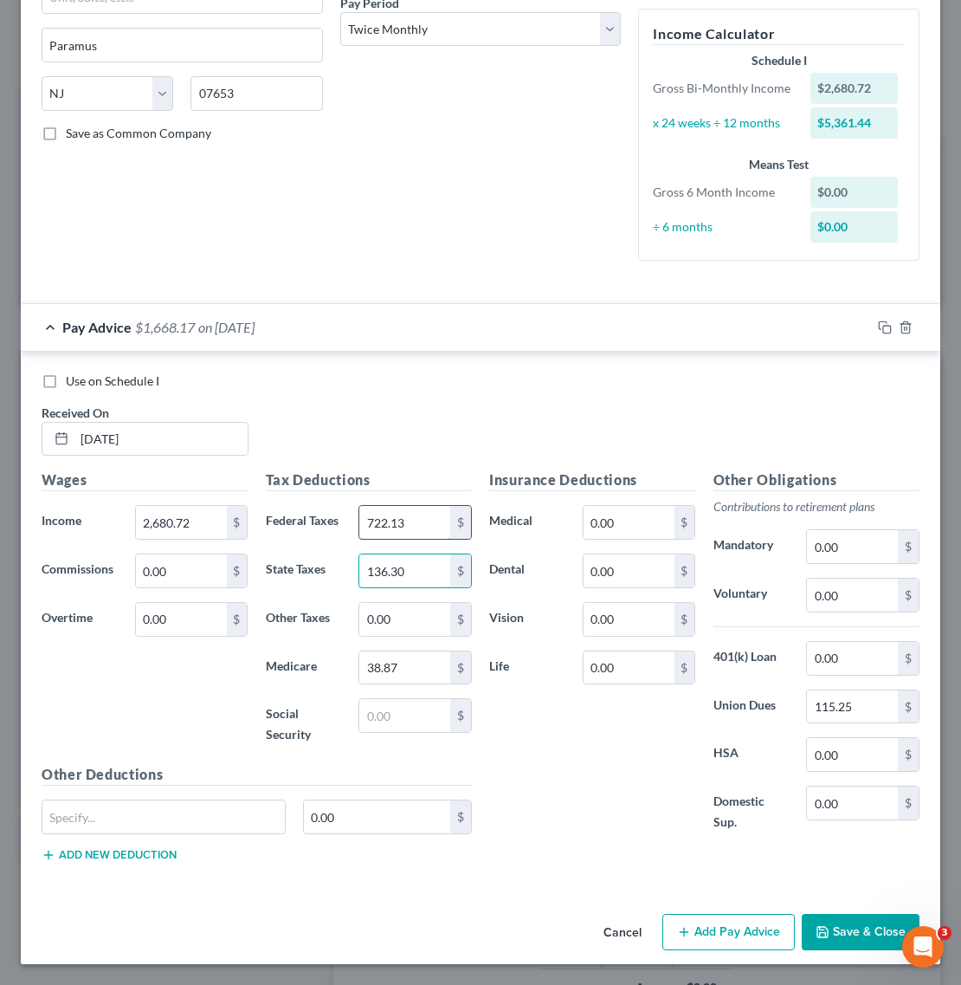
type input "136.30"
click at [422, 521] on input "722.13" at bounding box center [404, 522] width 91 height 33
click at [425, 521] on input "722.13" at bounding box center [404, 522] width 91 height 33
click at [407, 512] on input "722.13" at bounding box center [404, 522] width 91 height 33
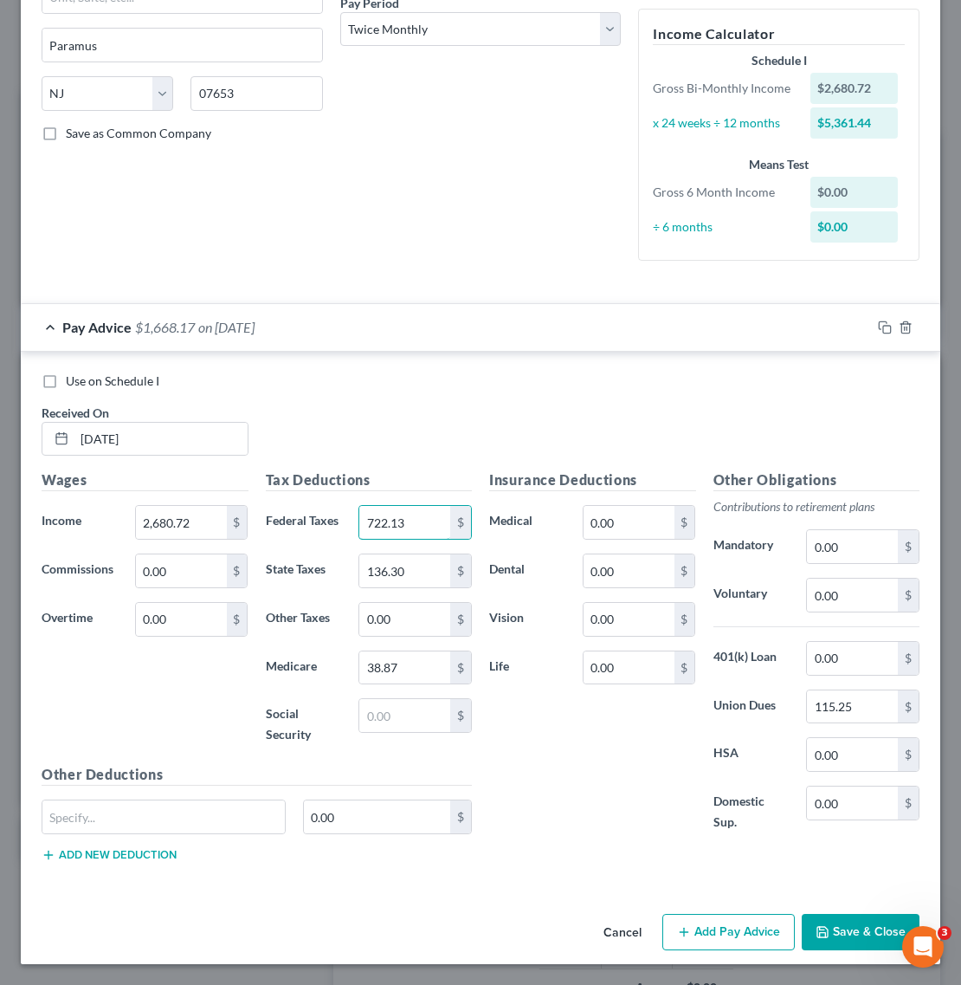
paste input "2"
type input "722.12"
click at [443, 416] on div "Use on Schedule I Received On * [DATE]" at bounding box center [480, 421] width 895 height 98
click at [556, 759] on div "Insurance Deductions Medical 0.00 $ Dental 0.00 $ Vision 0.00 $ Life 0.00 $" at bounding box center [593, 660] width 224 height 382
click at [843, 920] on button "Save & Close" at bounding box center [861, 932] width 118 height 36
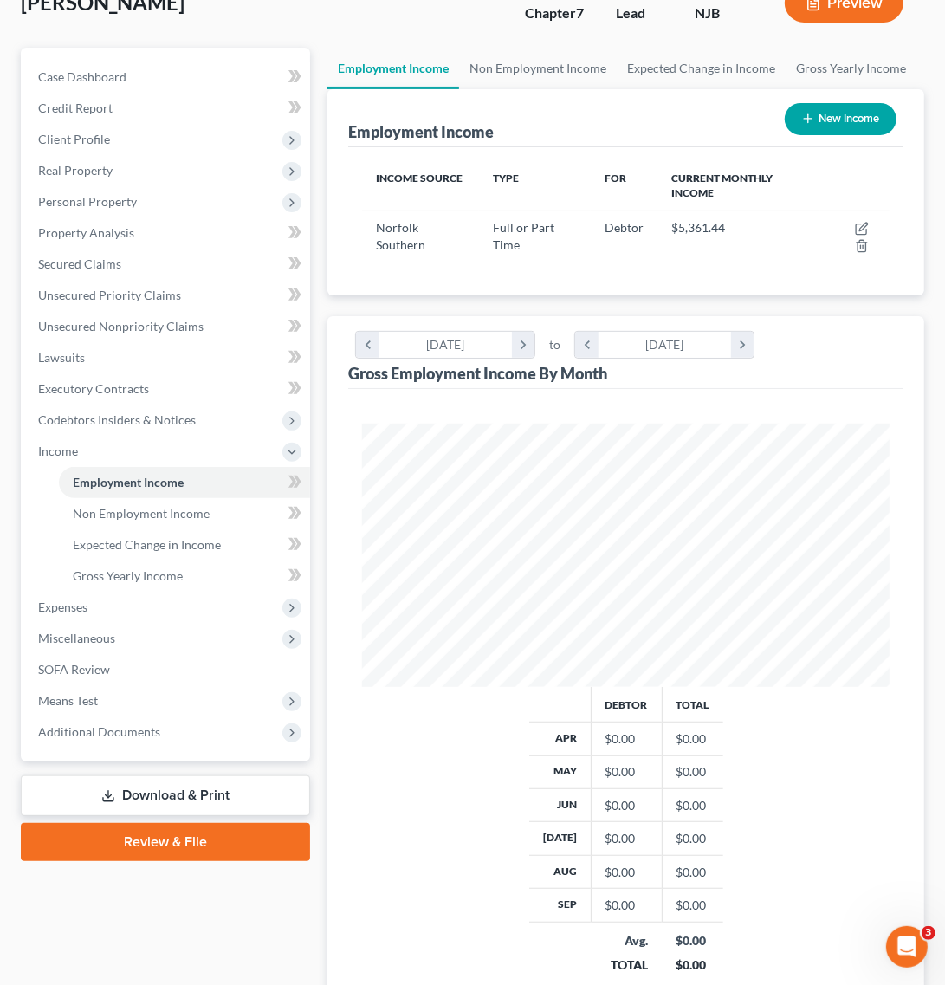
scroll to position [0, 0]
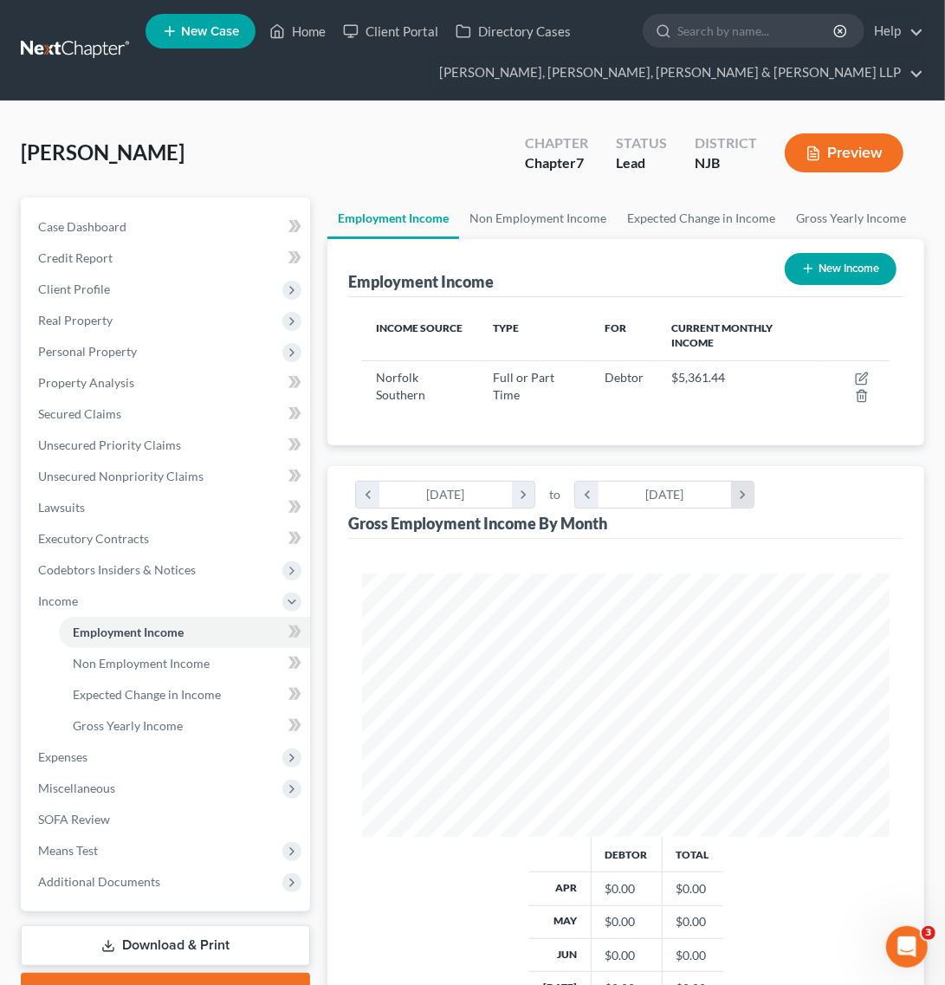
click at [747, 492] on icon "chevron_right" at bounding box center [742, 494] width 23 height 26
click at [366, 499] on icon "chevron_left" at bounding box center [367, 494] width 23 height 26
click at [364, 499] on icon "chevron_left" at bounding box center [367, 494] width 23 height 26
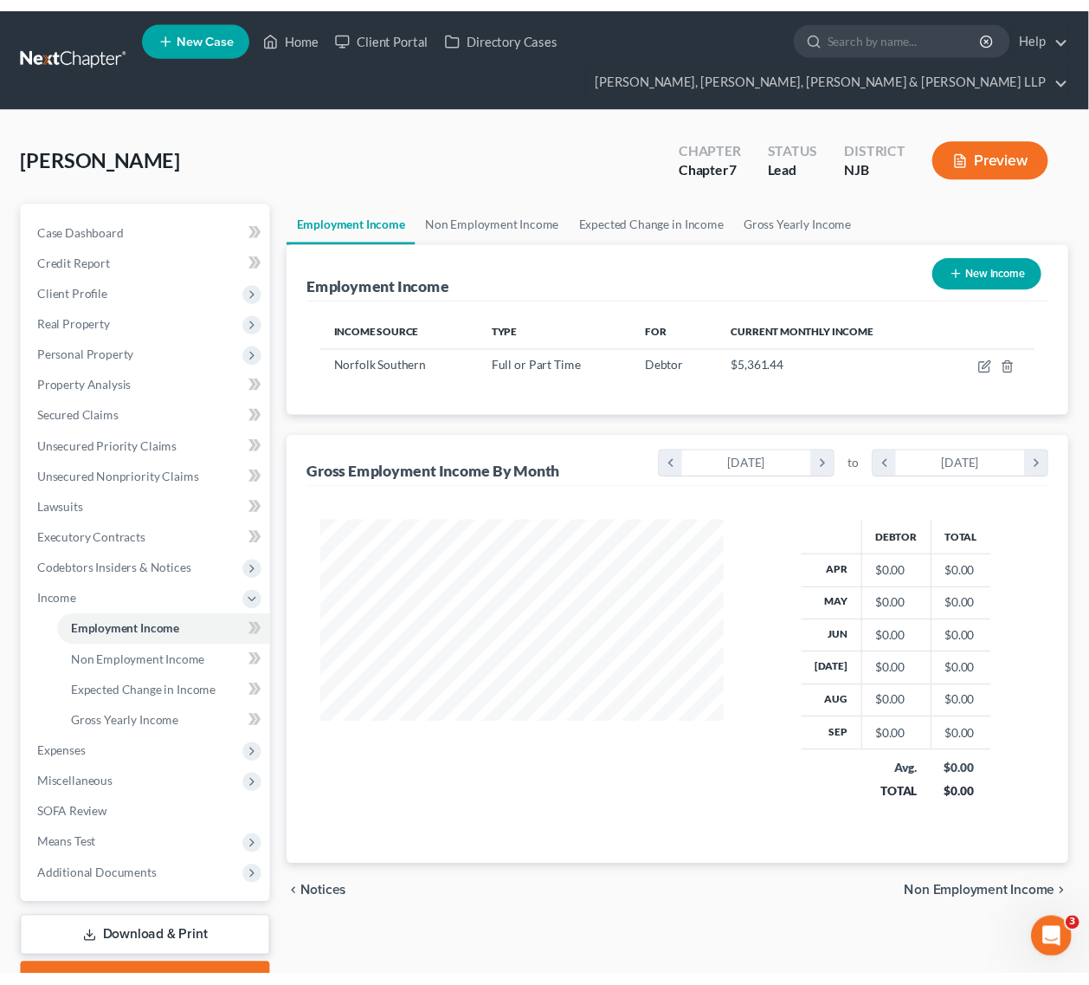
scroll to position [865644, 865520]
